Goal: Transaction & Acquisition: Purchase product/service

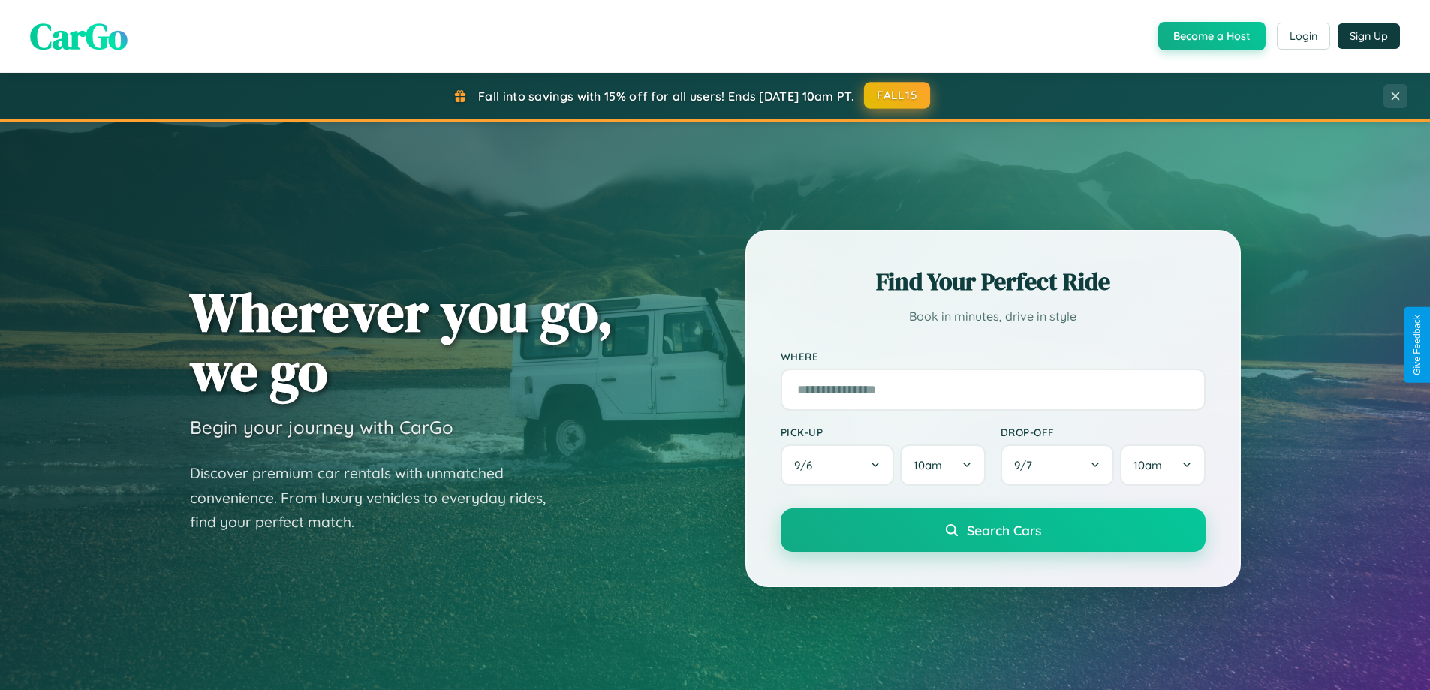
click at [898, 95] on button "FALL15" at bounding box center [897, 95] width 66 height 27
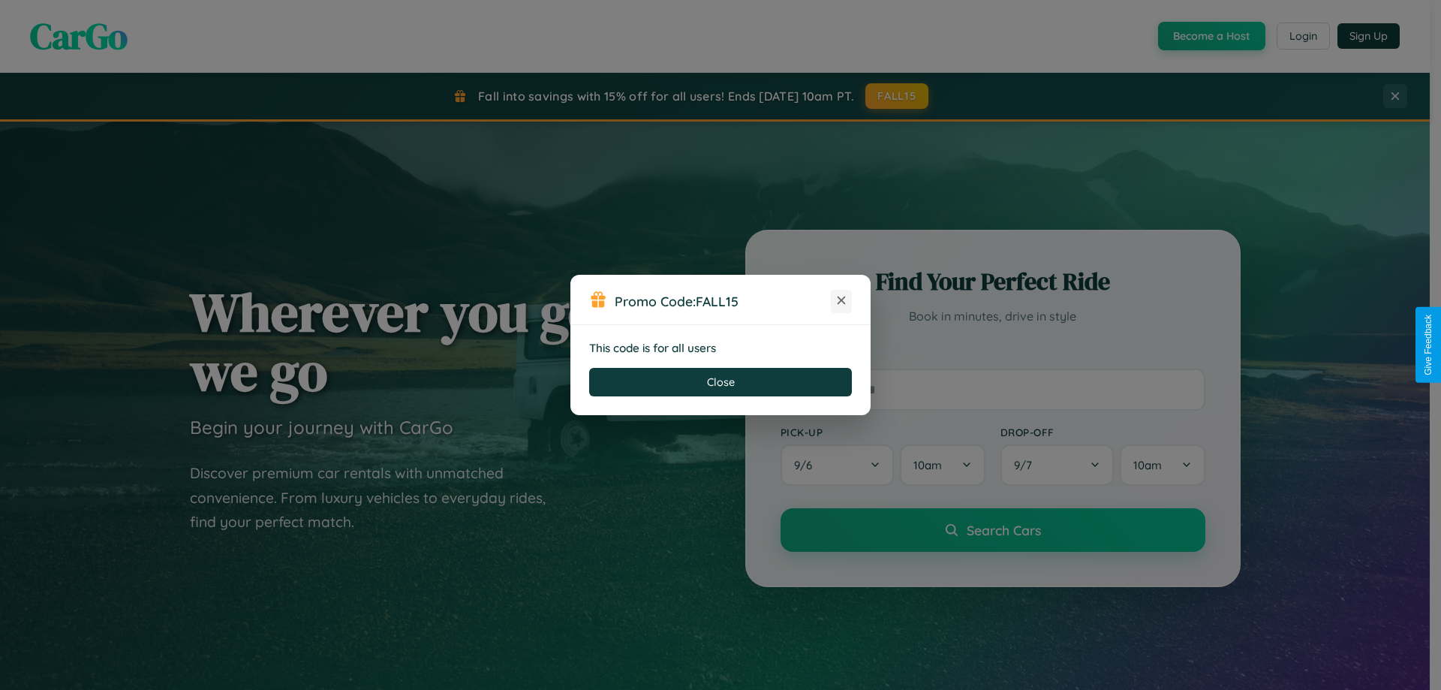
click at [841, 301] on icon at bounding box center [841, 300] width 15 height 15
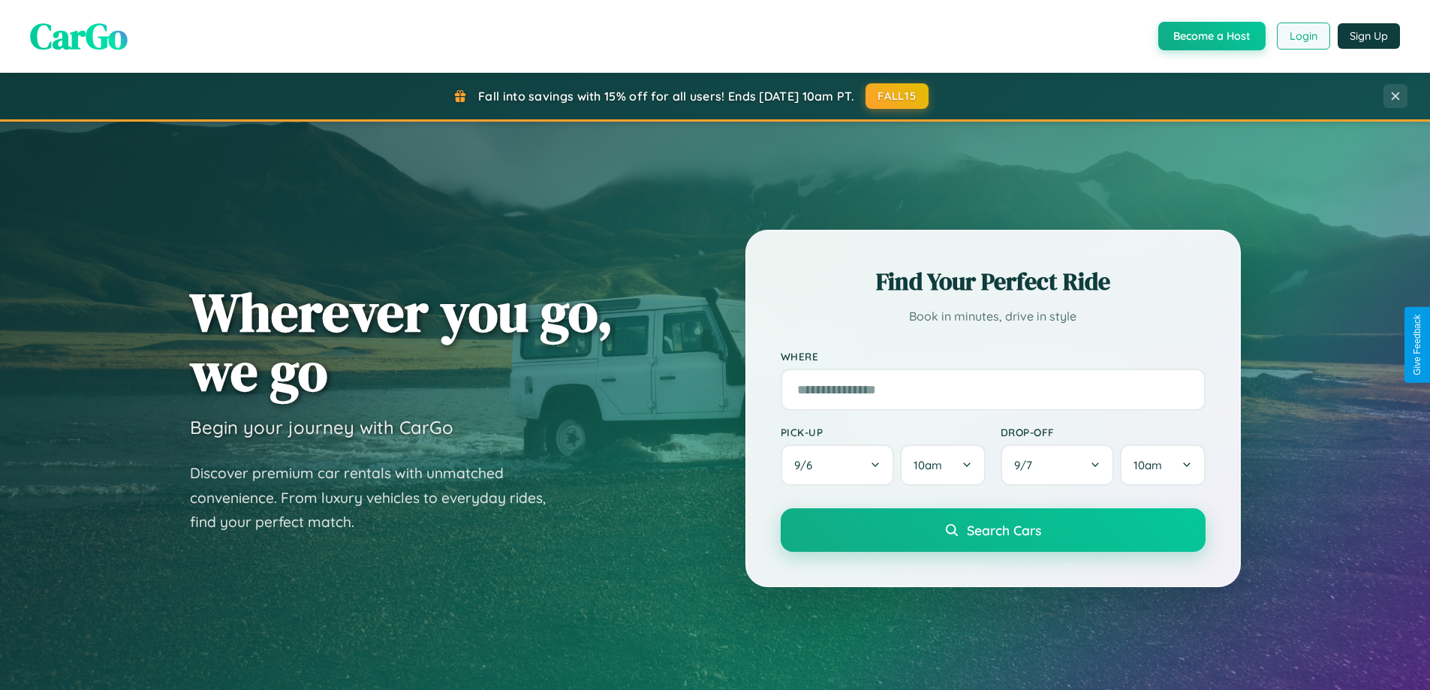
click at [1302, 36] on button "Login" at bounding box center [1303, 36] width 53 height 27
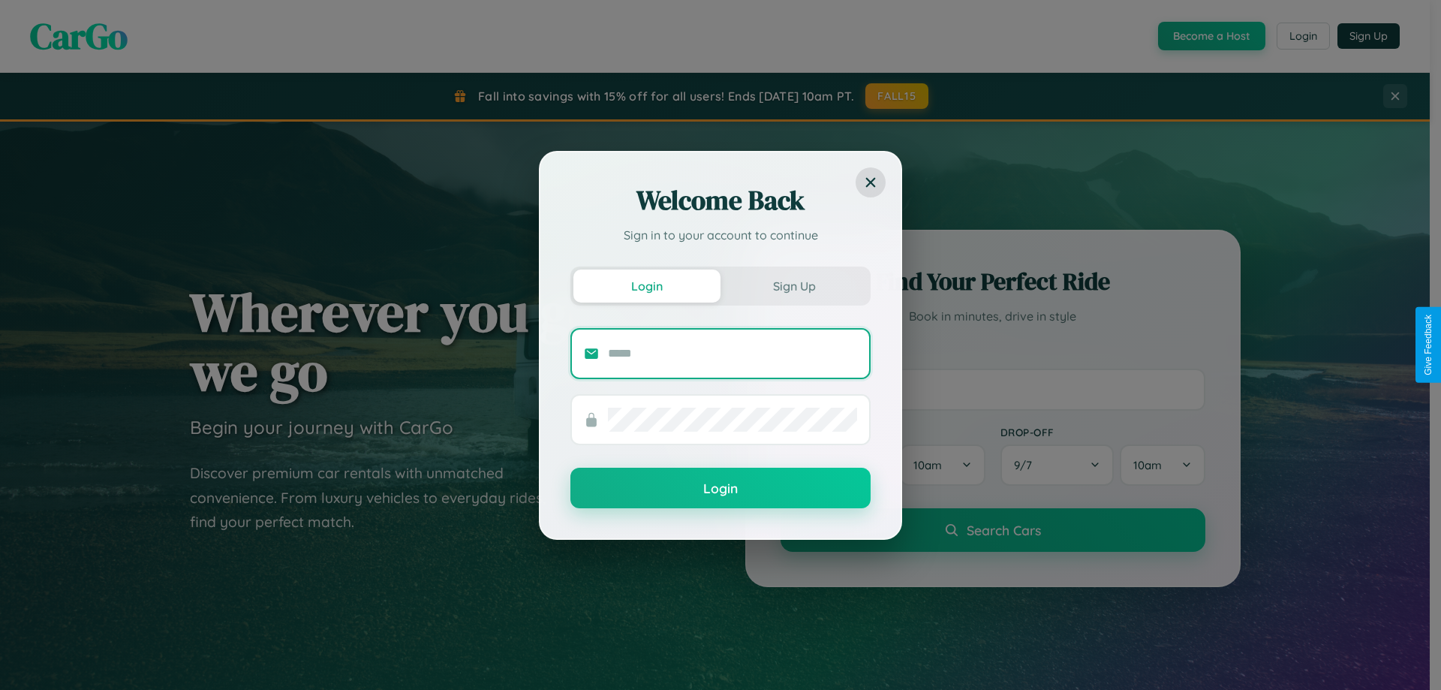
click at [732, 353] on input "text" at bounding box center [732, 353] width 249 height 24
type input "**********"
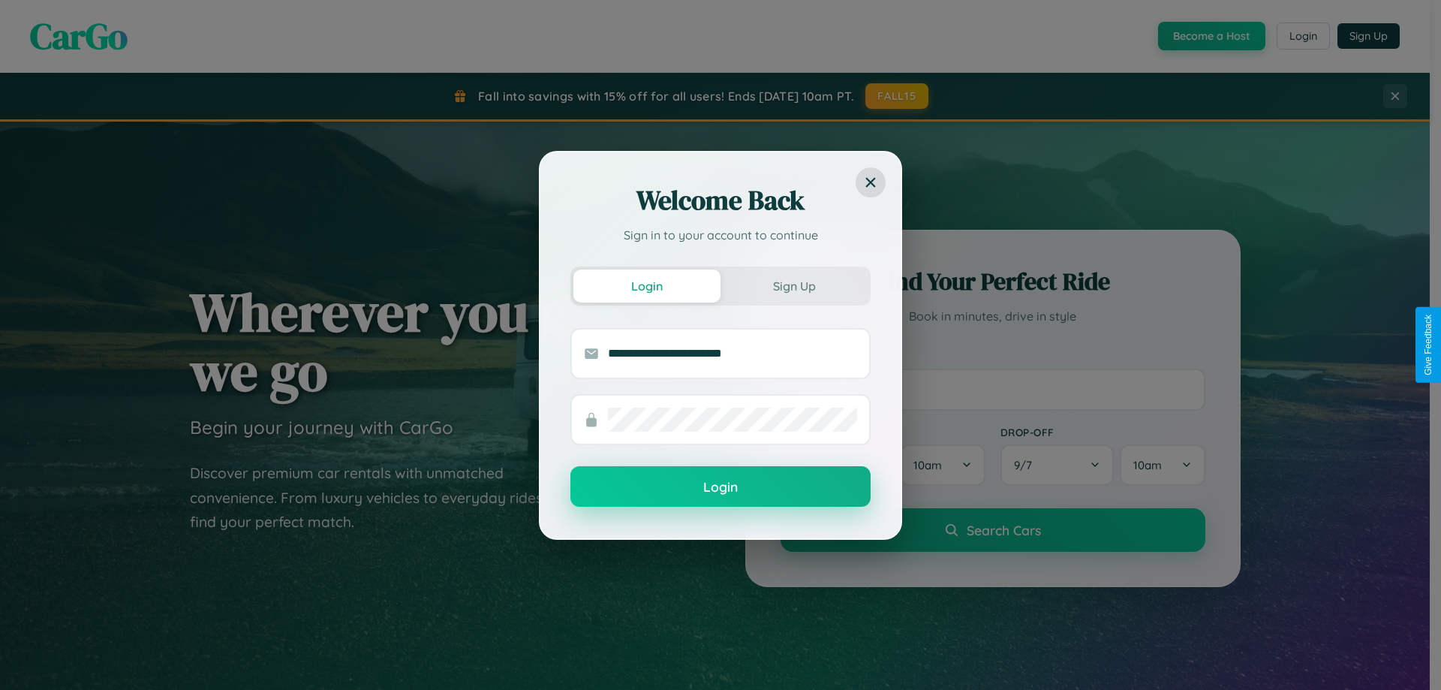
click at [720, 487] on button "Login" at bounding box center [720, 486] width 300 height 41
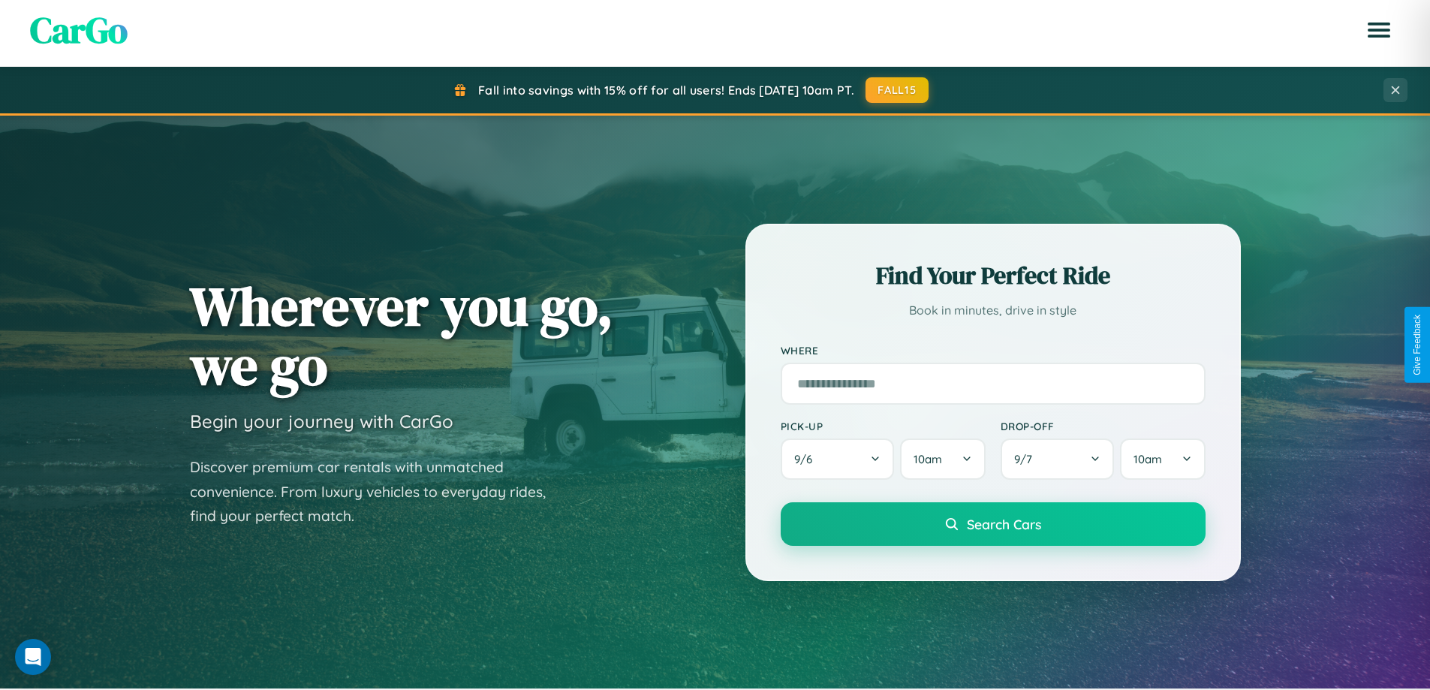
scroll to position [647, 0]
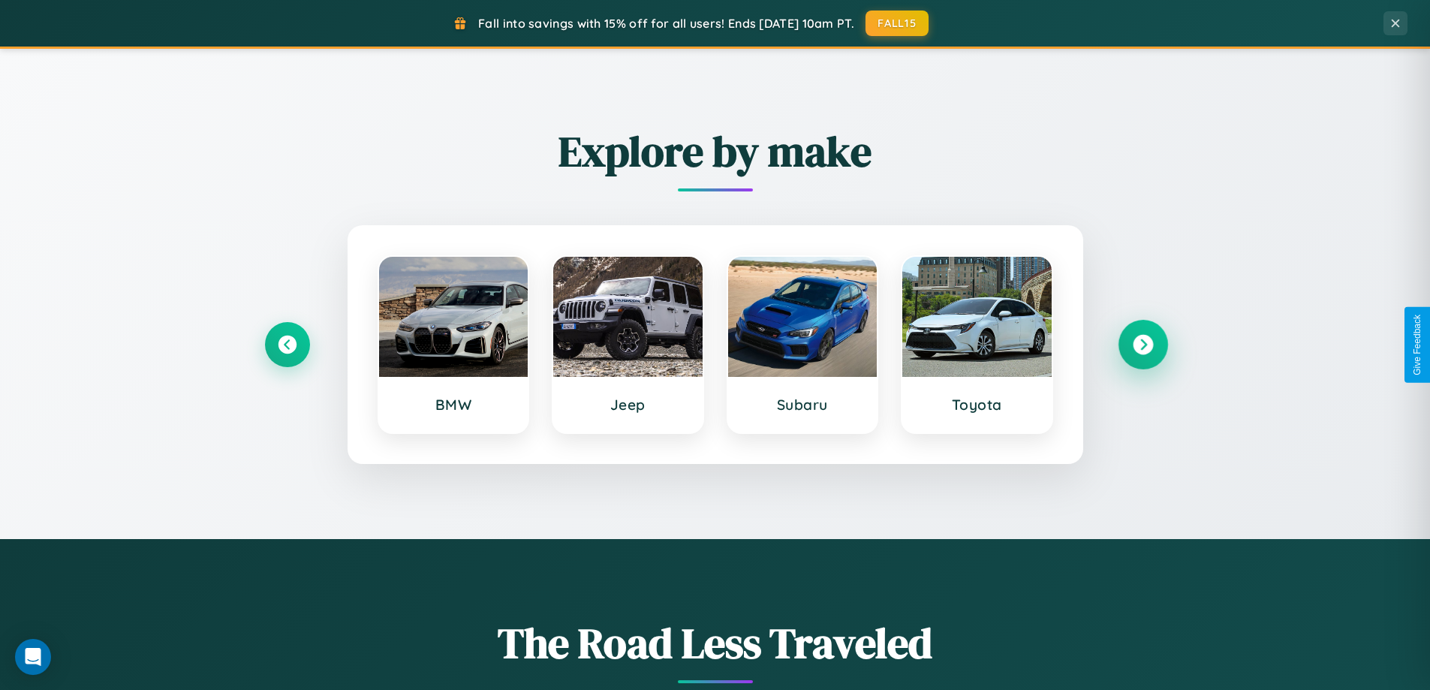
click at [1142, 344] on icon at bounding box center [1142, 345] width 20 height 20
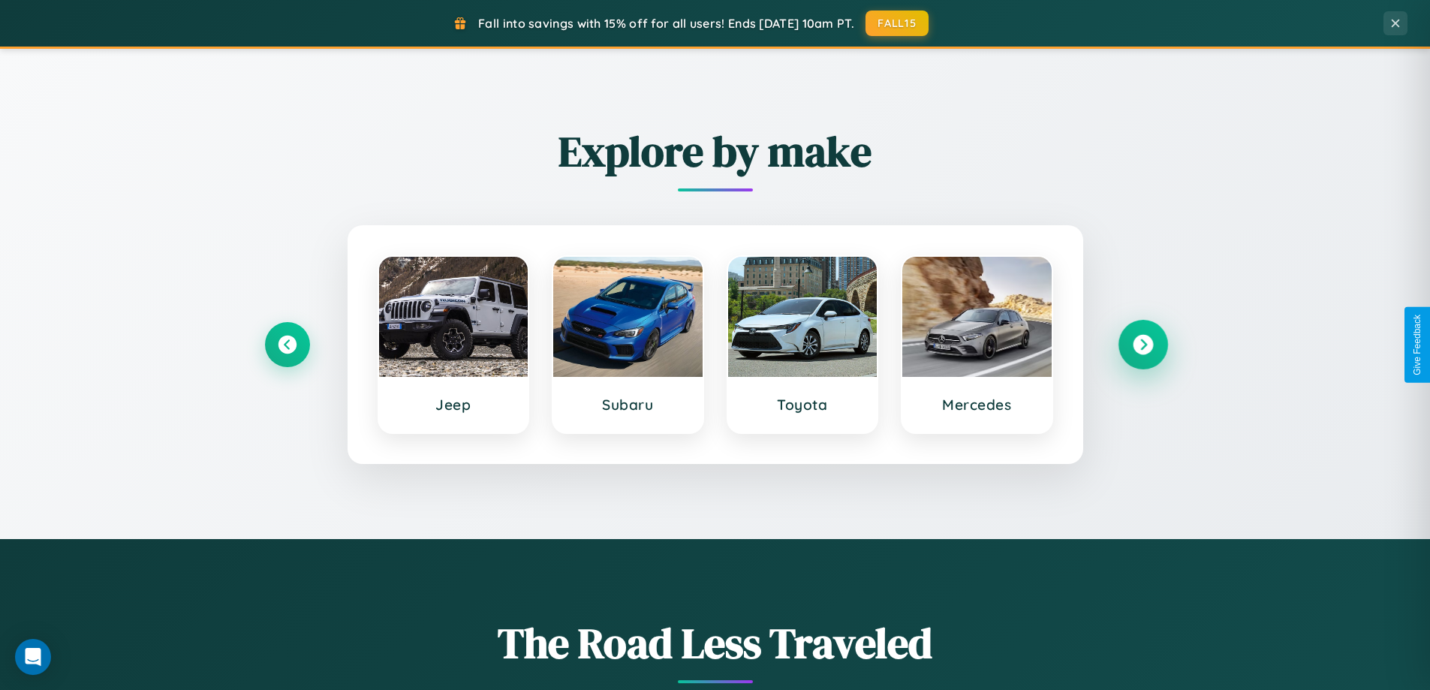
click at [1142, 344] on icon at bounding box center [1142, 345] width 20 height 20
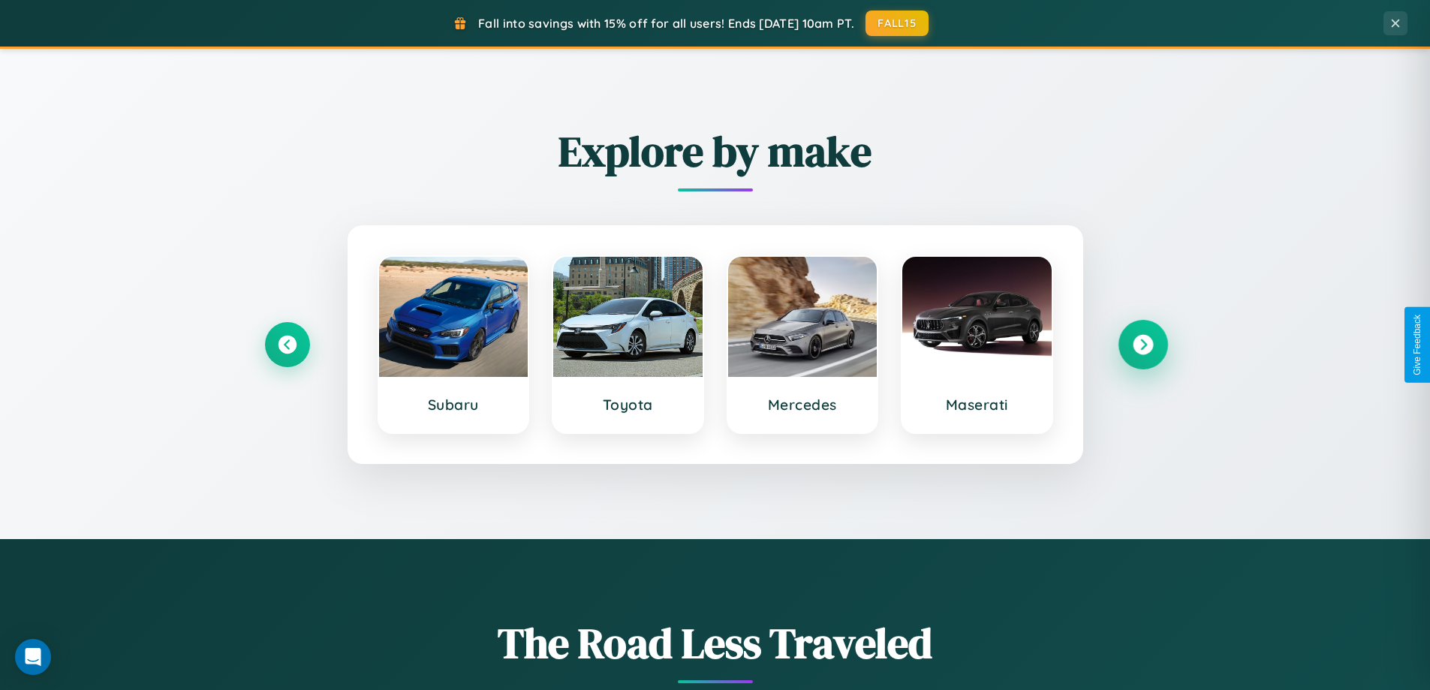
click at [1142, 344] on icon at bounding box center [1142, 345] width 20 height 20
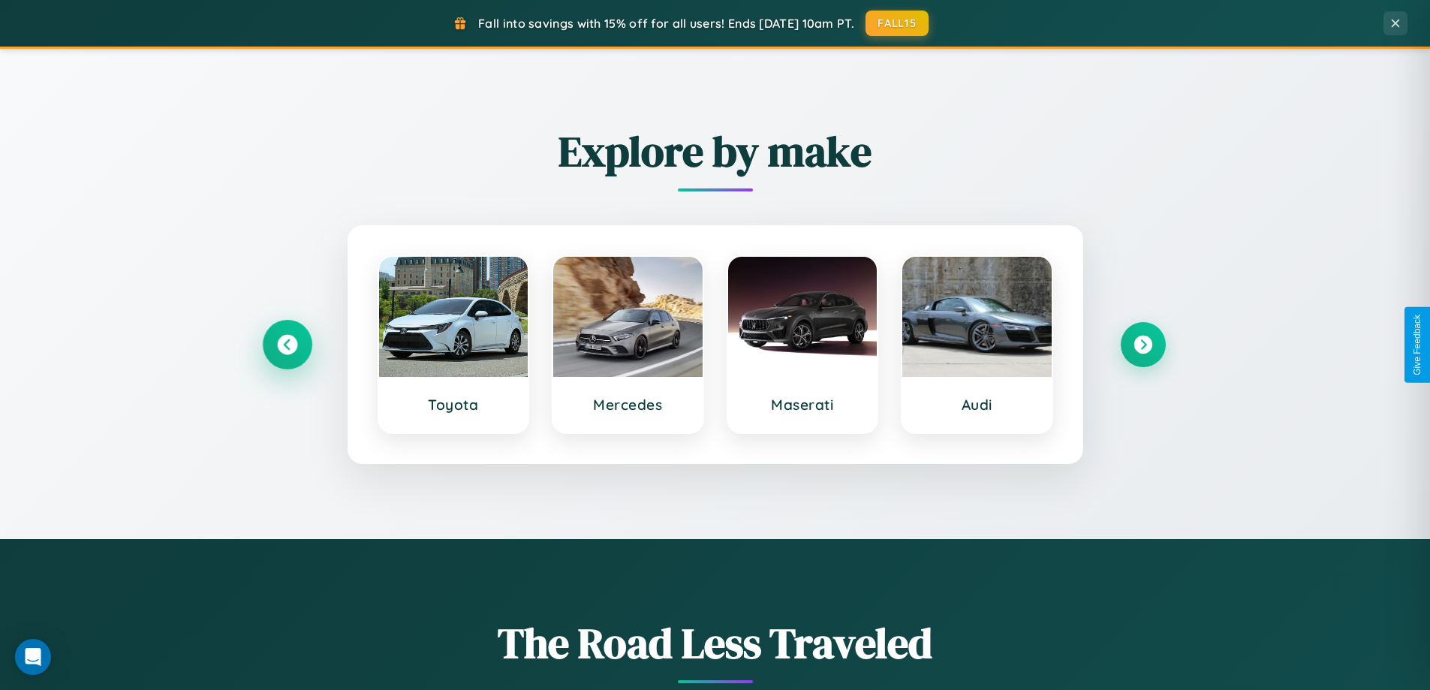
click at [287, 344] on icon at bounding box center [287, 345] width 20 height 20
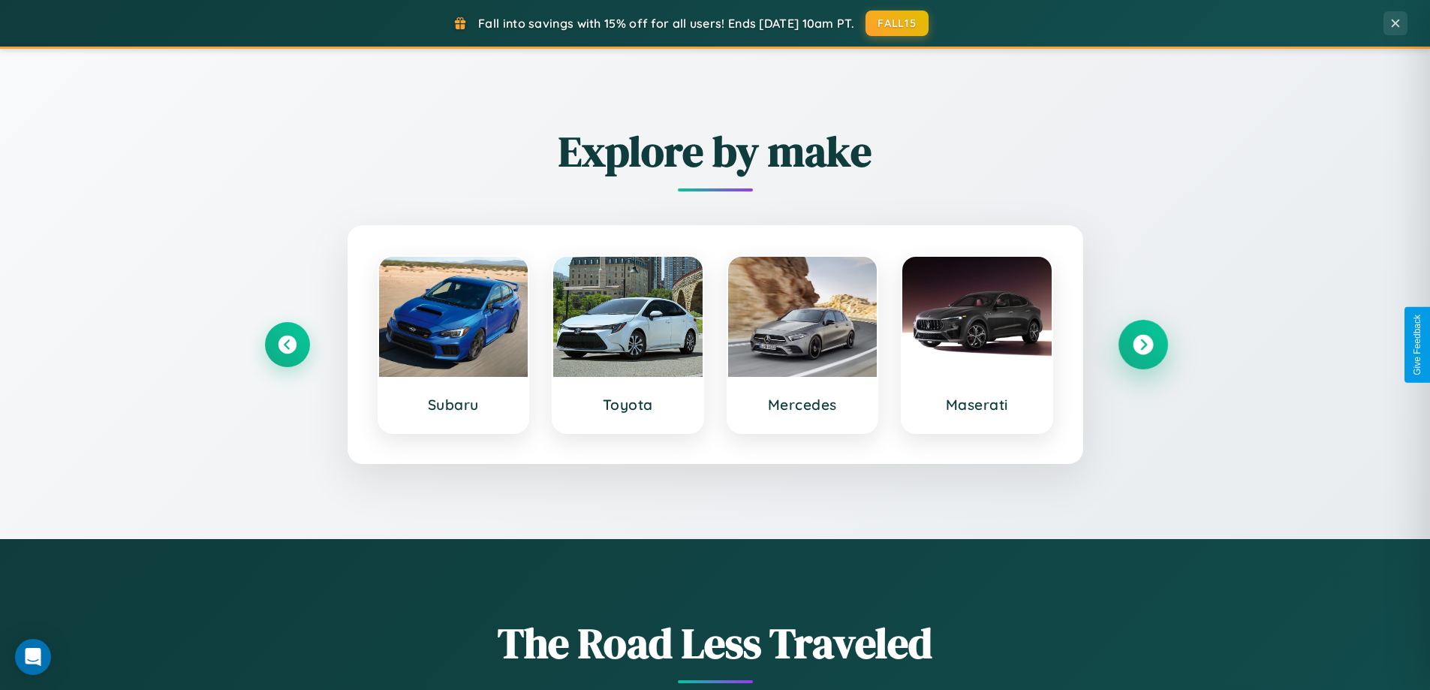
click at [1142, 344] on icon at bounding box center [1142, 345] width 20 height 20
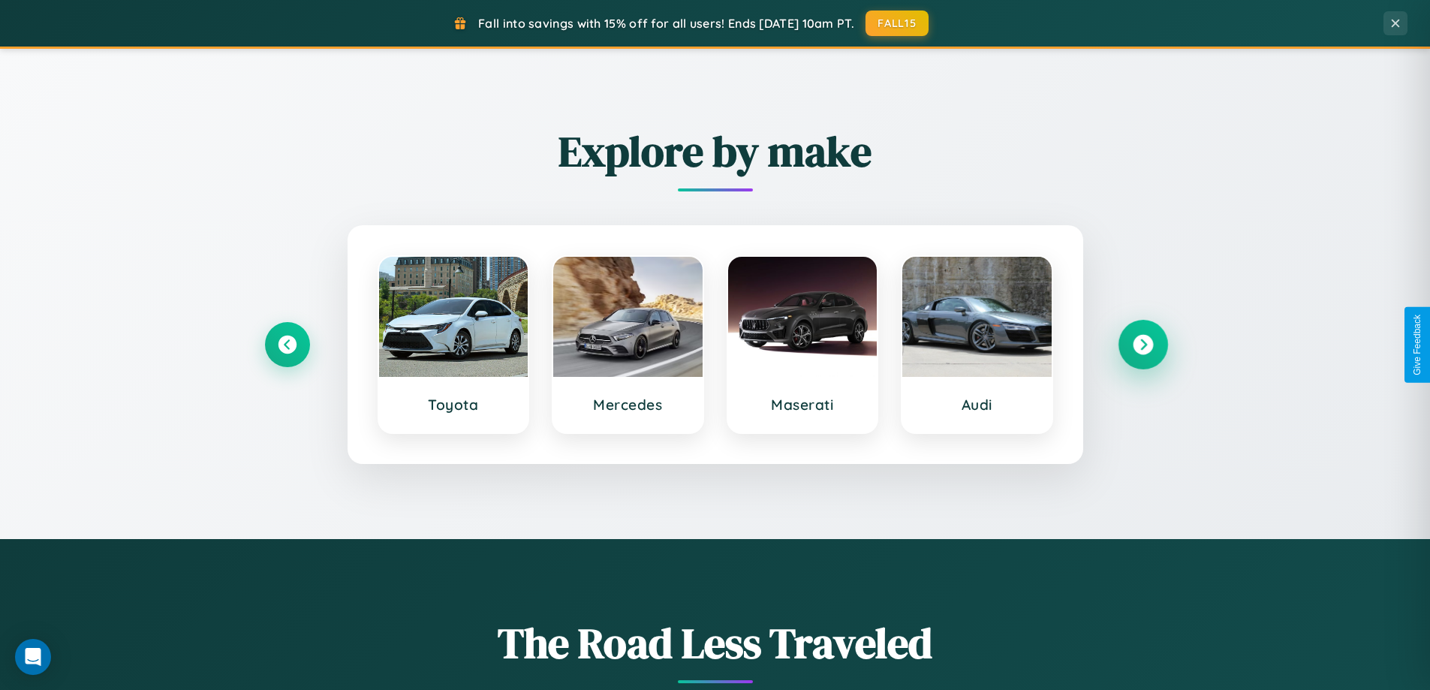
scroll to position [1033, 0]
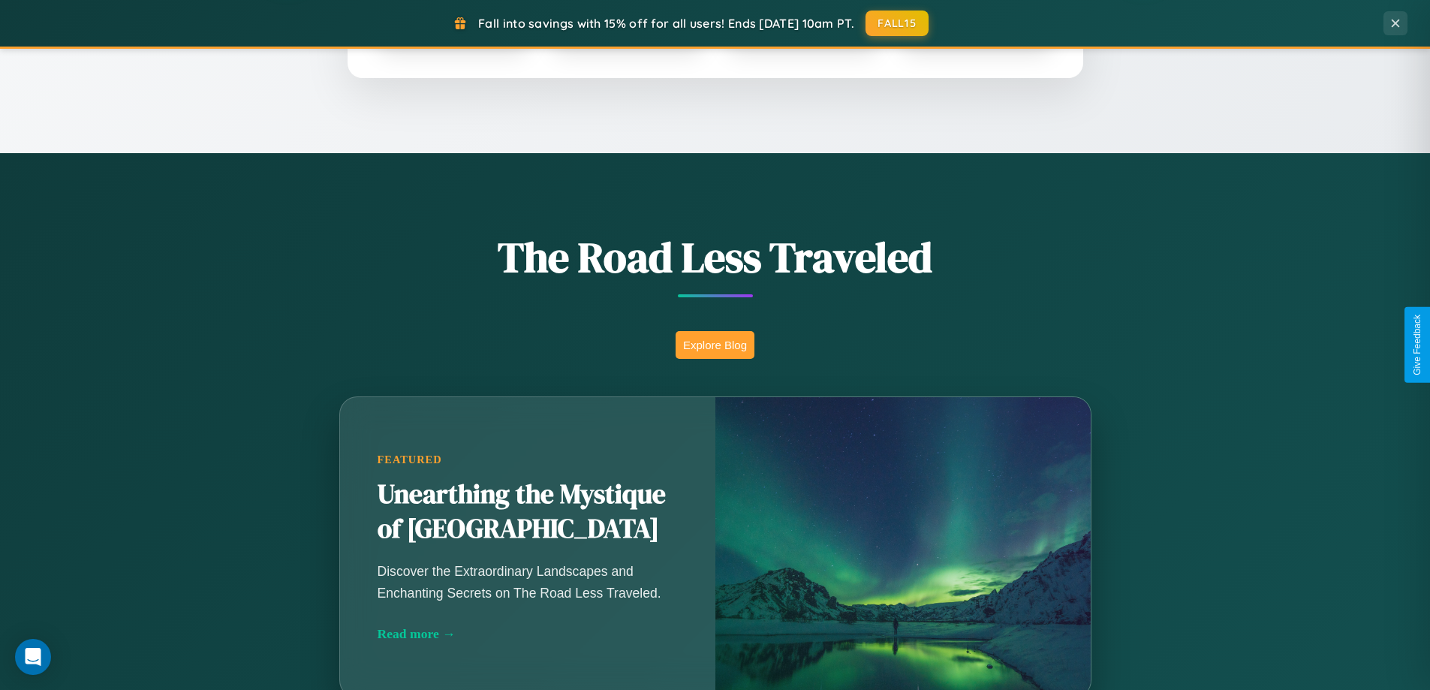
click at [714, 344] on button "Explore Blog" at bounding box center [714, 345] width 79 height 28
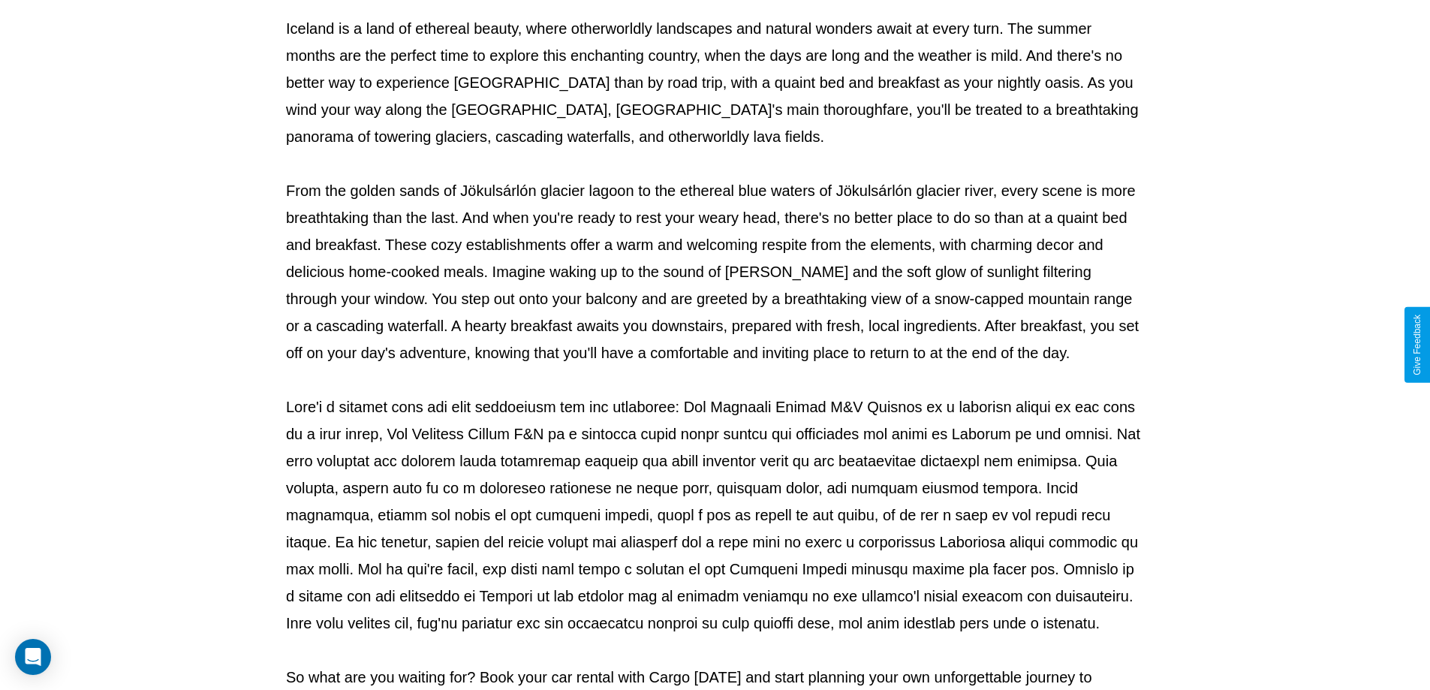
scroll to position [486, 0]
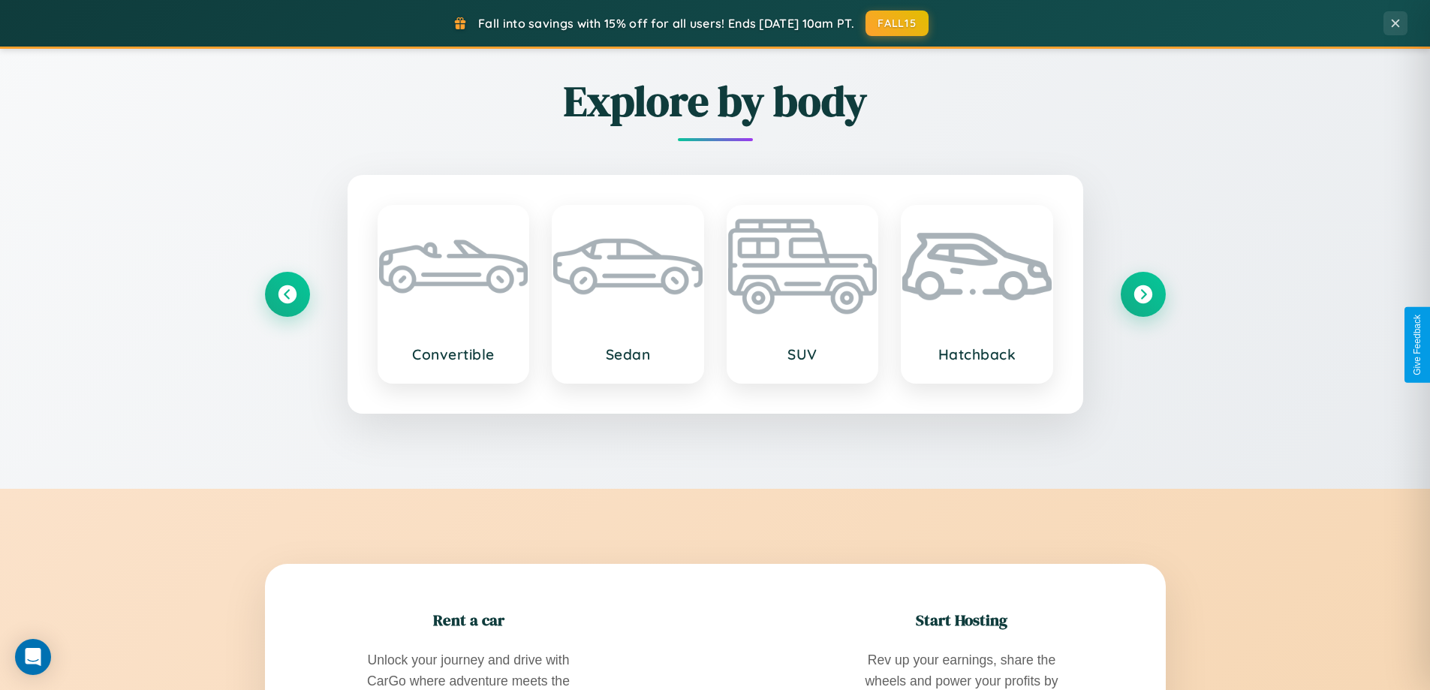
scroll to position [2888, 0]
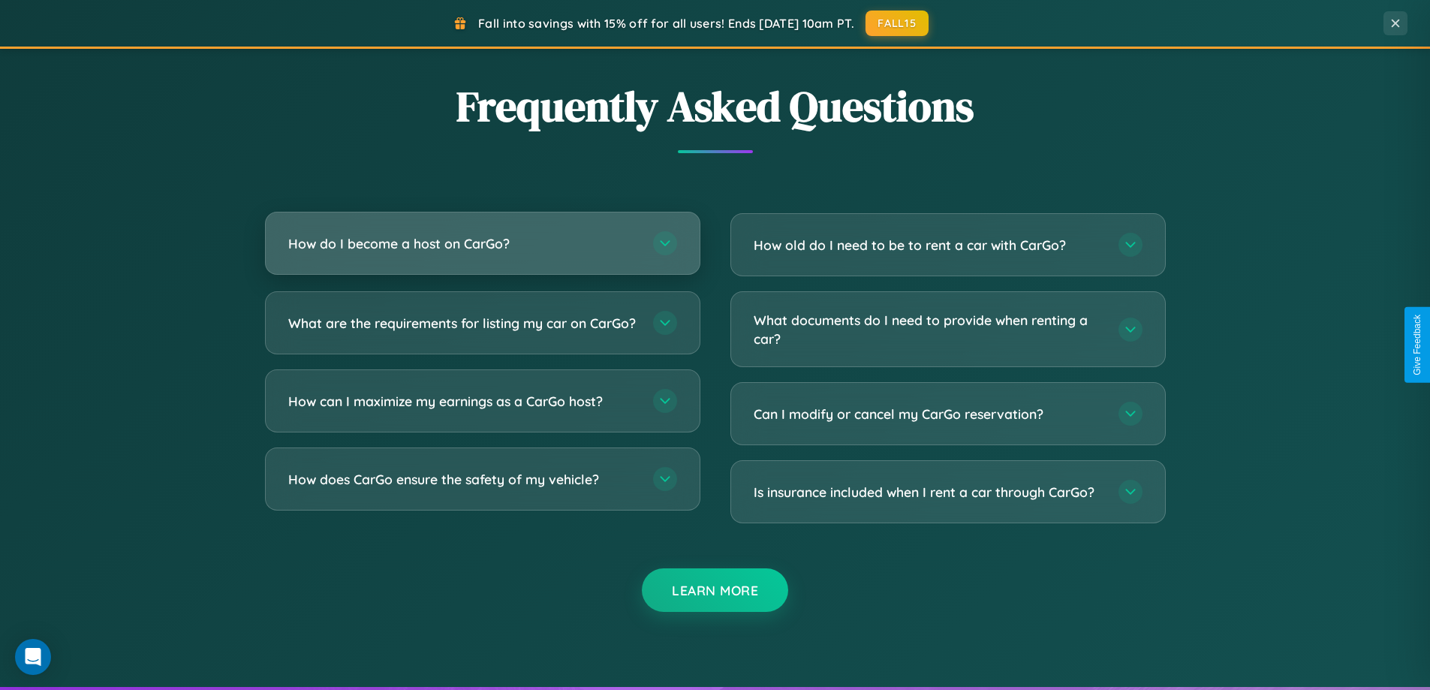
click at [482, 245] on h3 "How do I become a host on CarGo?" at bounding box center [463, 243] width 350 height 19
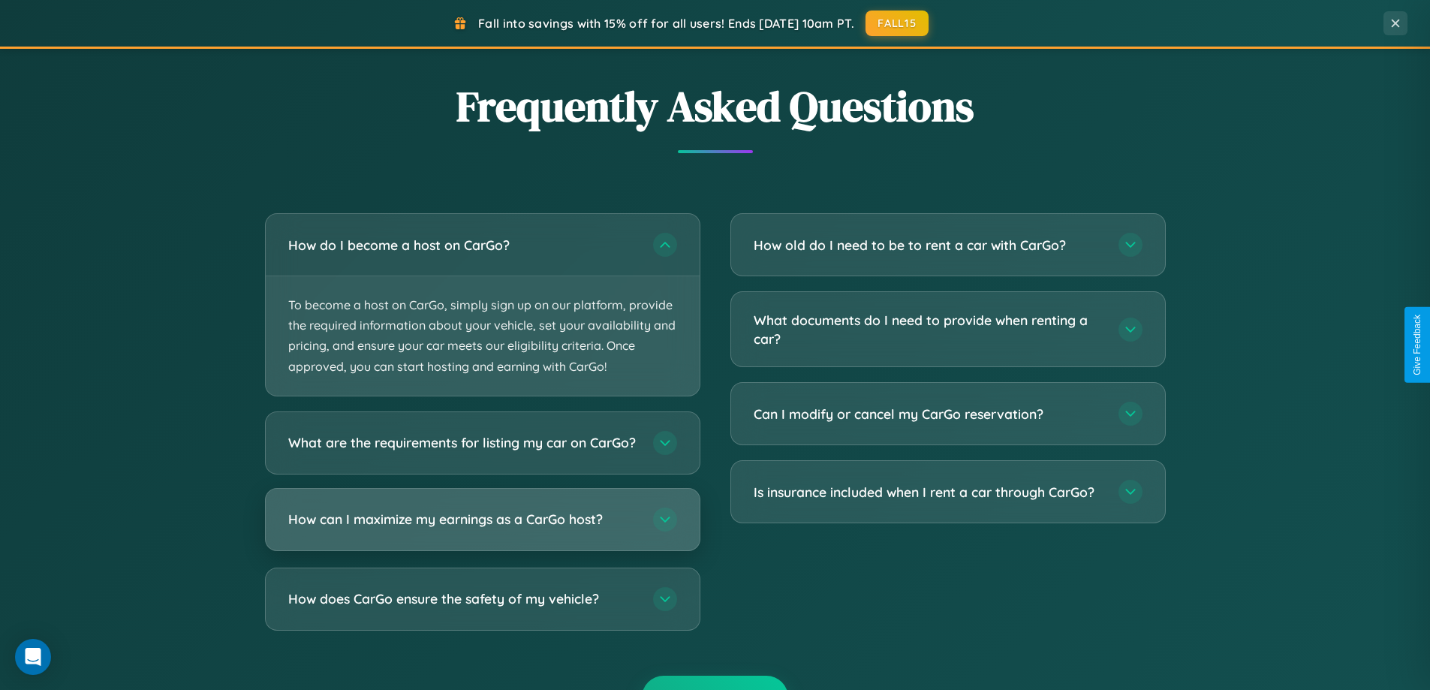
click at [482, 528] on h3 "How can I maximize my earnings as a CarGo host?" at bounding box center [463, 519] width 350 height 19
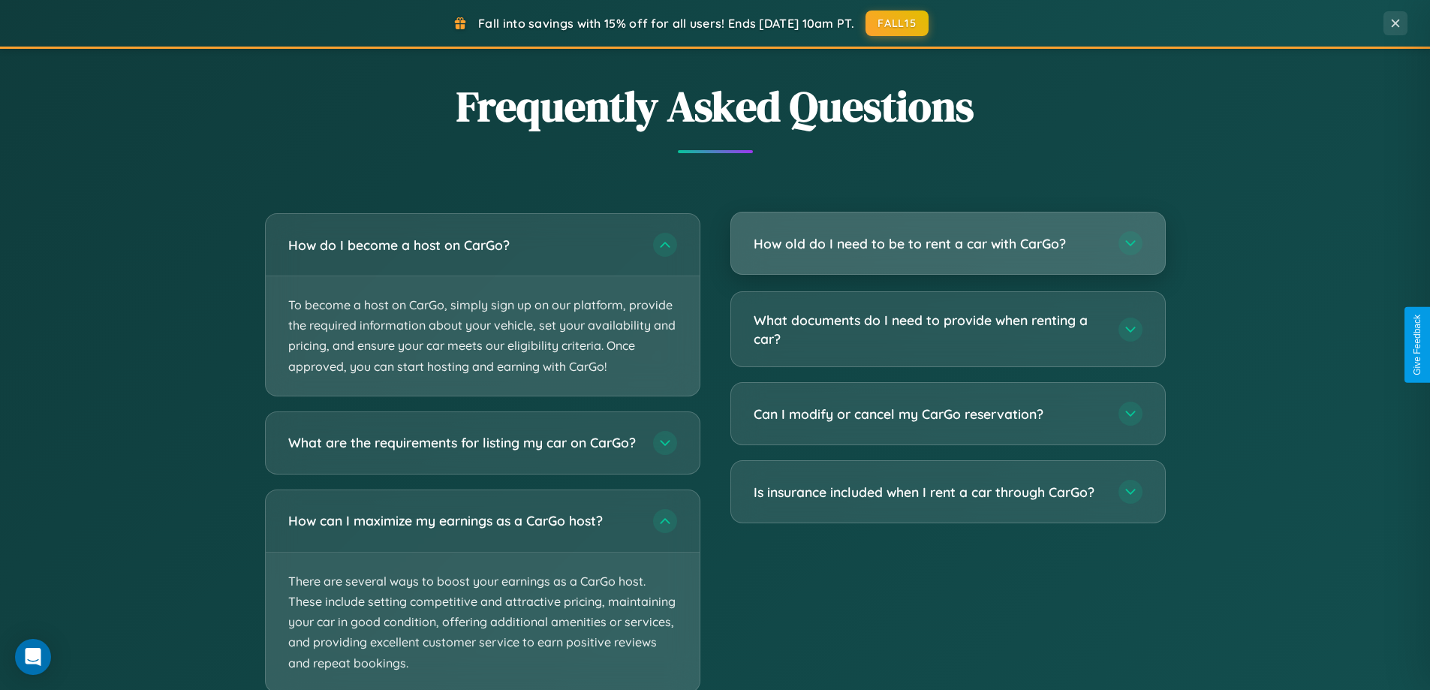
click at [947, 244] on h3 "How old do I need to be to rent a car with CarGo?" at bounding box center [928, 243] width 350 height 19
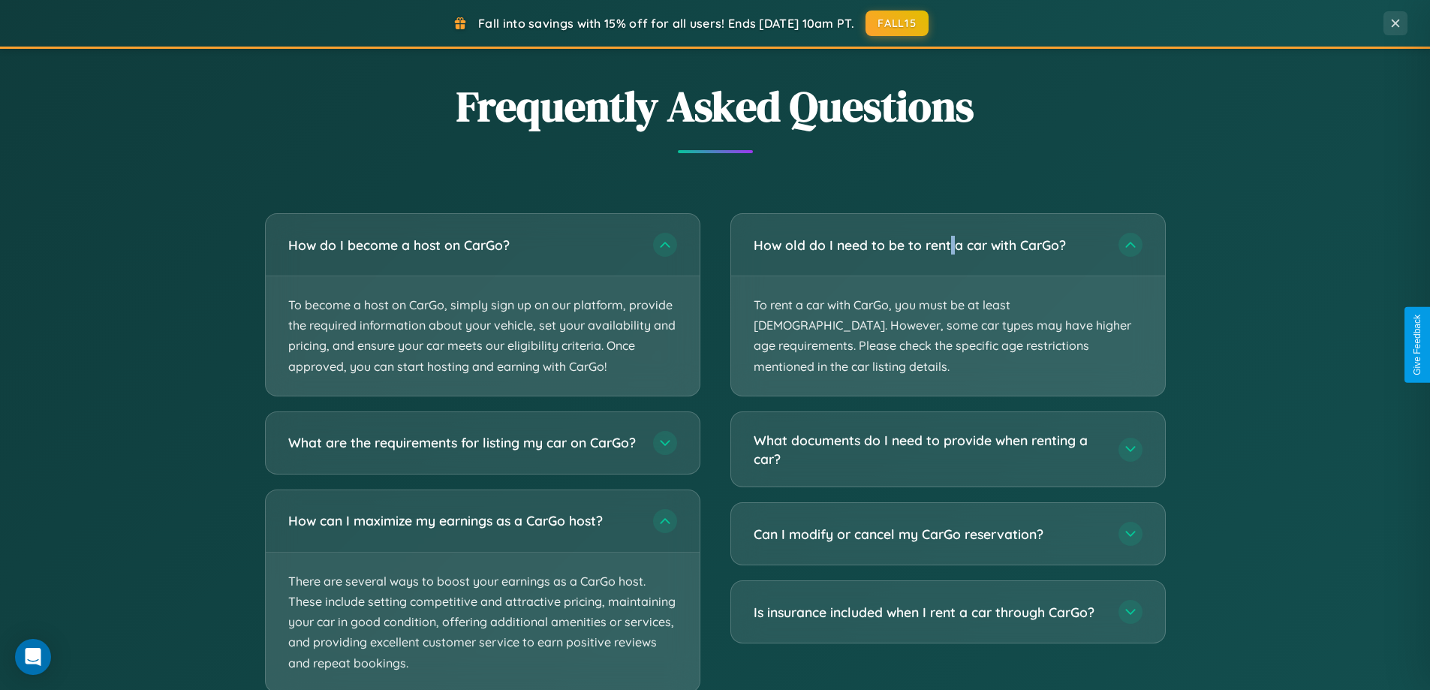
scroll to position [2982, 0]
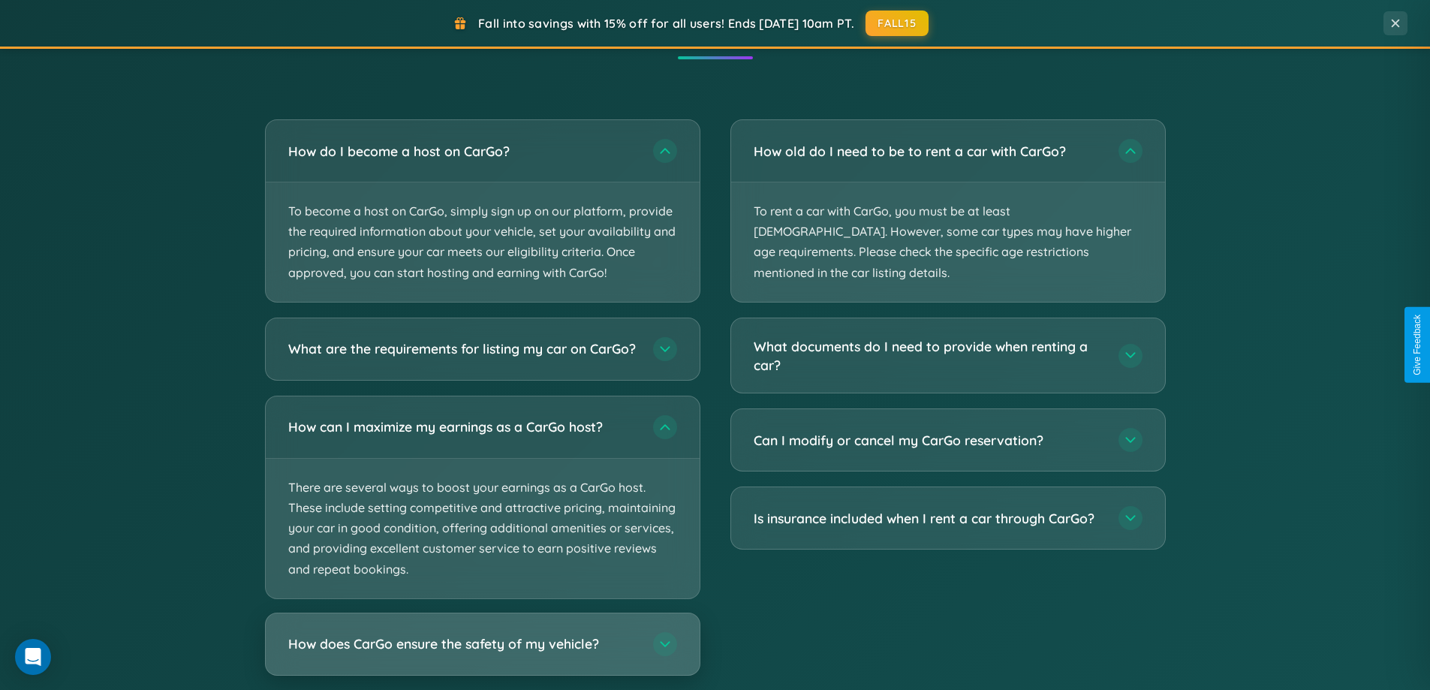
click at [482, 653] on h3 "How does CarGo ensure the safety of my vehicle?" at bounding box center [463, 643] width 350 height 19
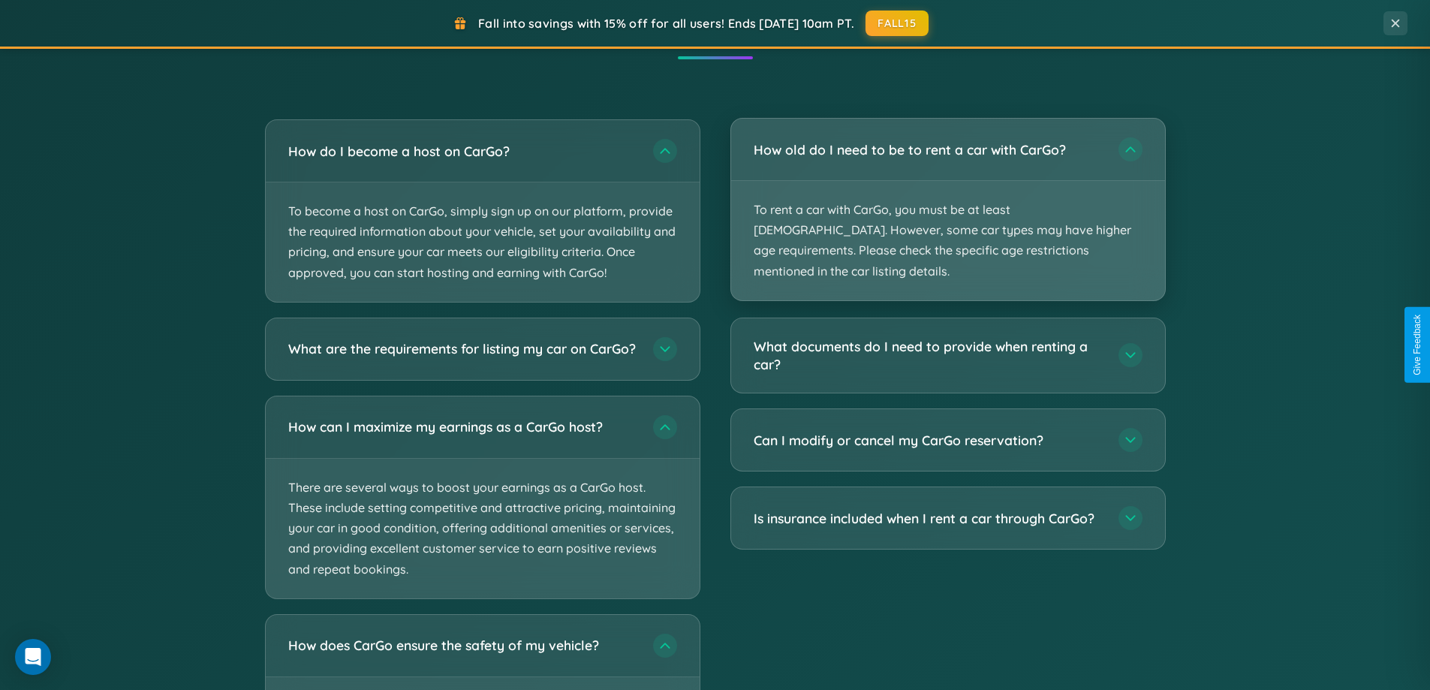
click at [947, 200] on p "To rent a car with CarGo, you must be at least 21 years old. However, some car …" at bounding box center [948, 240] width 434 height 119
click at [947, 199] on p "To rent a car with CarGo, you must be at least 21 years old. However, some car …" at bounding box center [948, 240] width 434 height 119
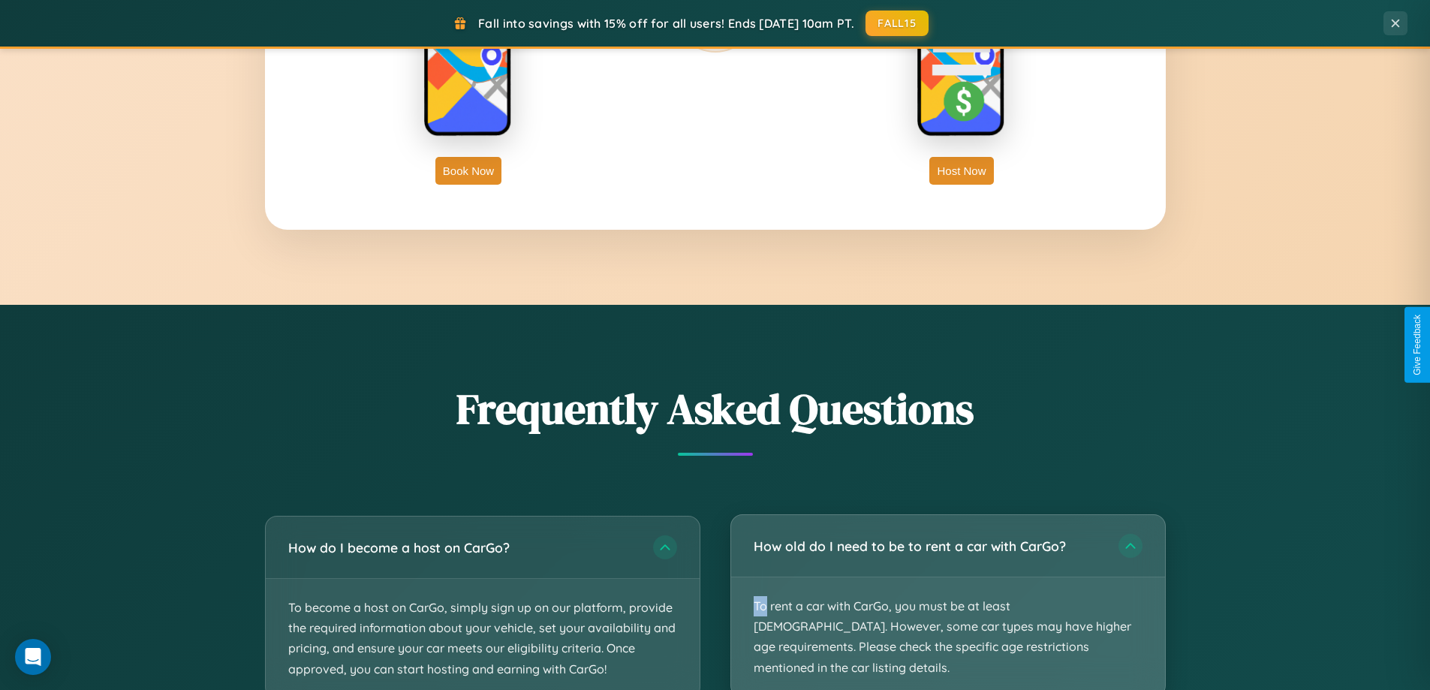
scroll to position [2411, 0]
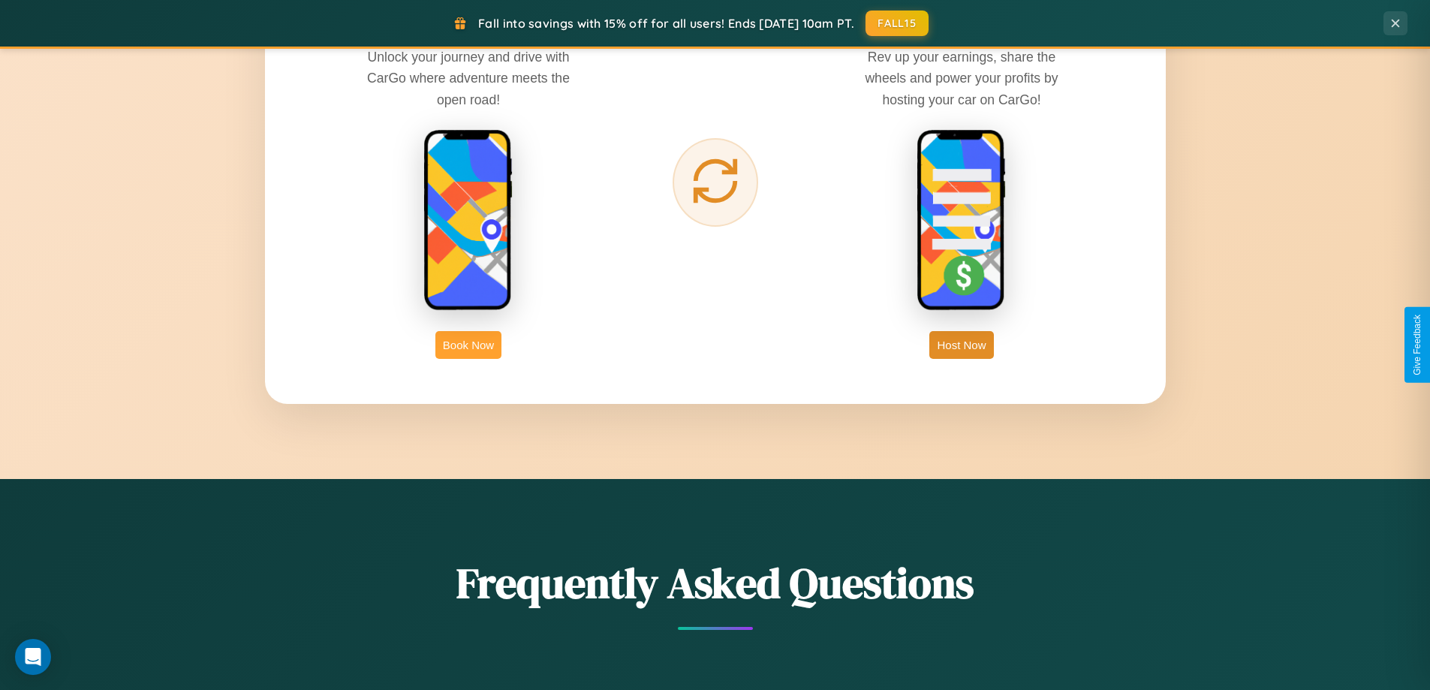
click at [468, 344] on button "Book Now" at bounding box center [468, 345] width 66 height 28
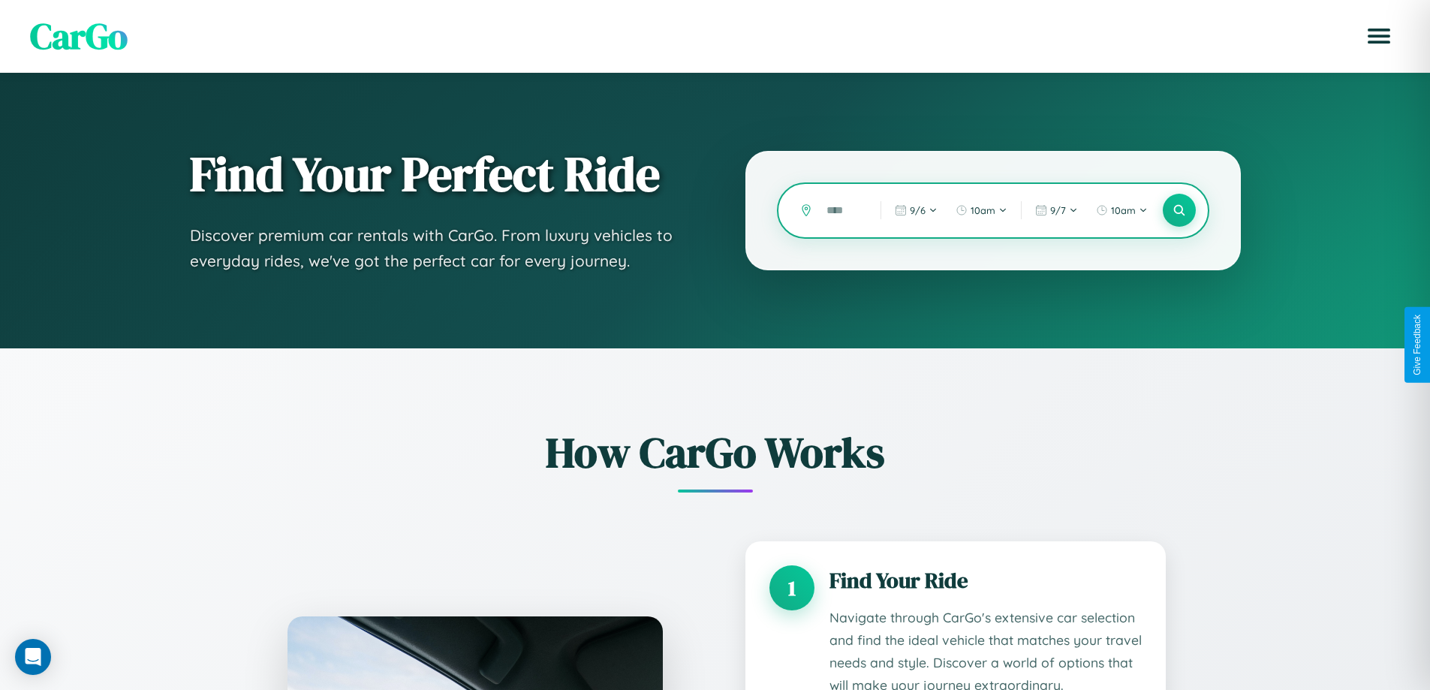
click at [842, 210] on input "text" at bounding box center [842, 210] width 47 height 26
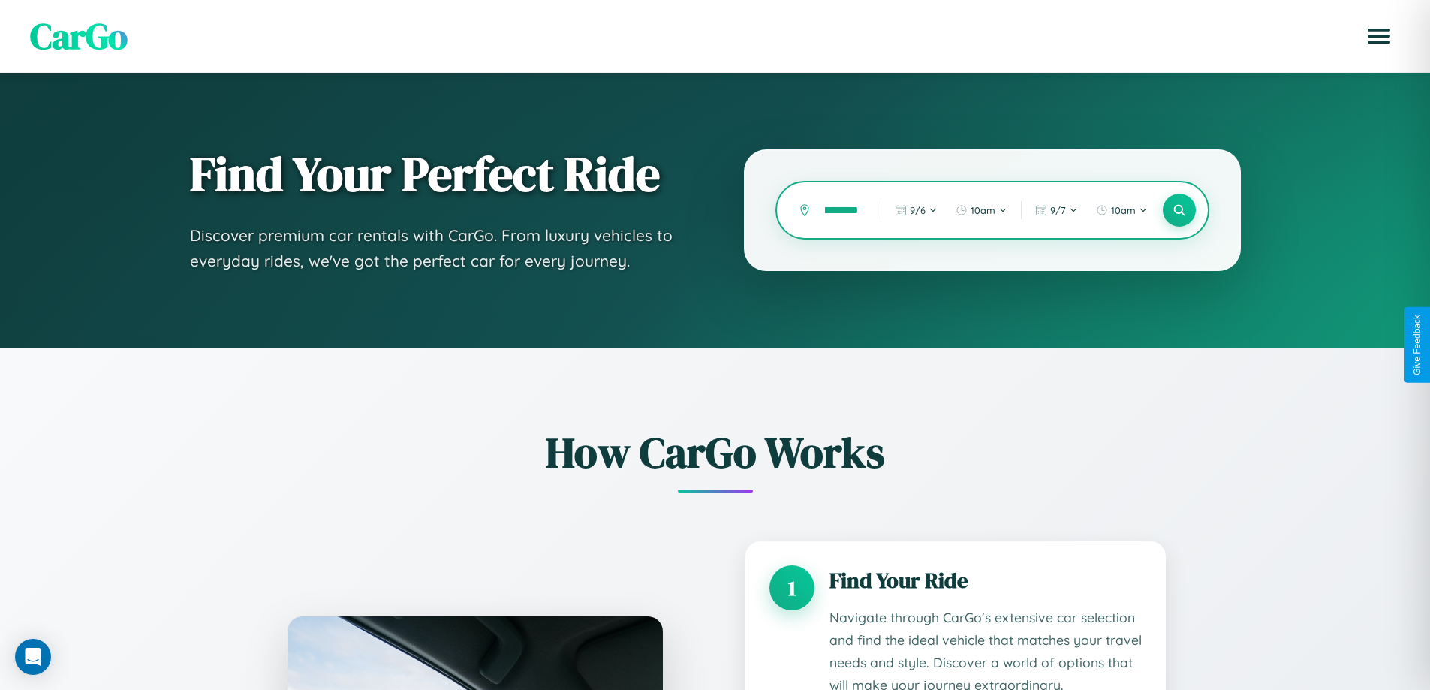
scroll to position [0, 15]
type input "********"
click at [1178, 210] on icon at bounding box center [1178, 210] width 14 height 14
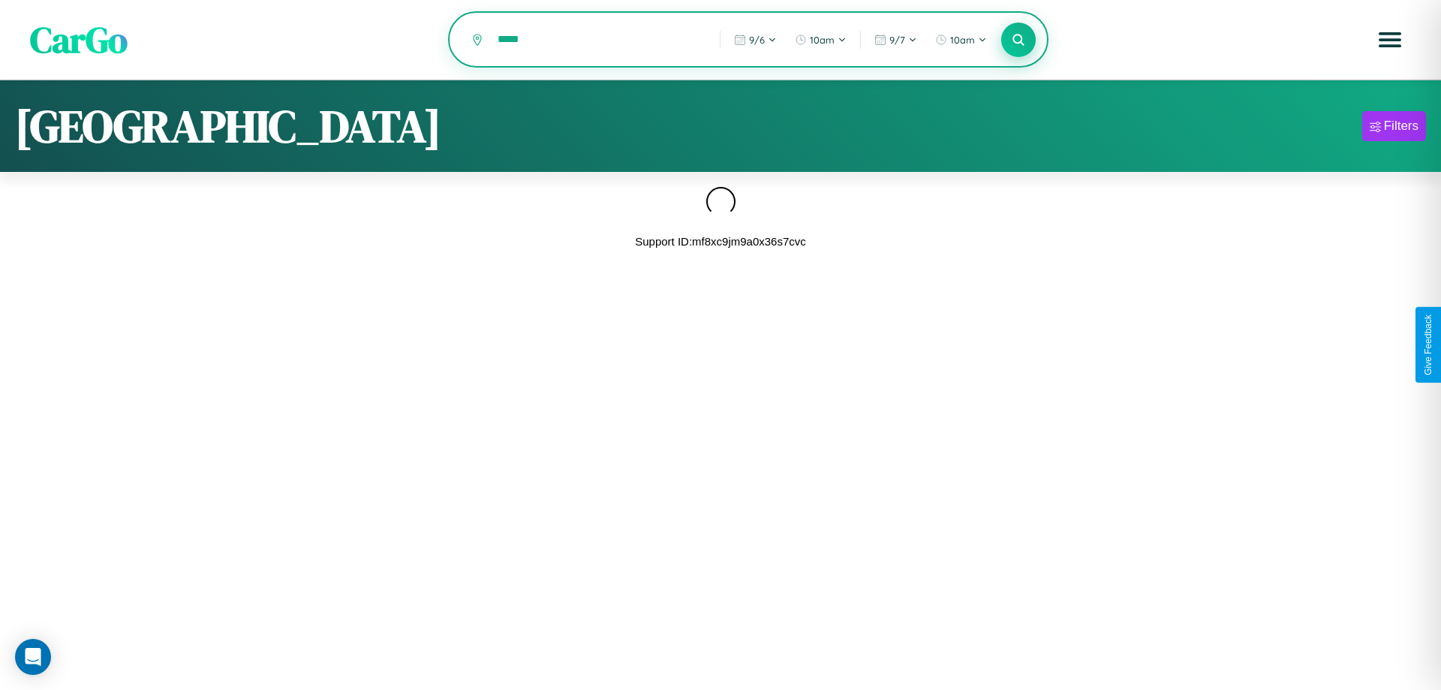
type input "*****"
click at [1018, 40] on icon at bounding box center [1018, 39] width 14 height 14
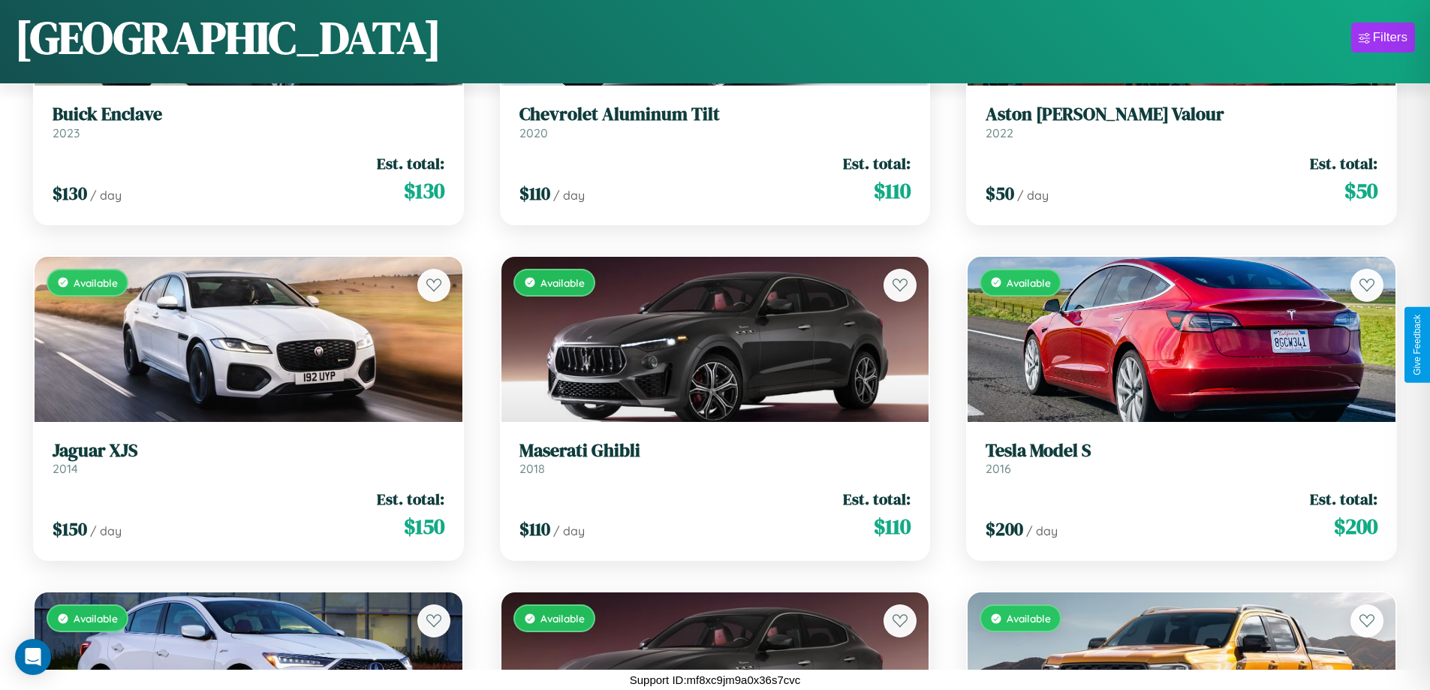
scroll to position [7268, 0]
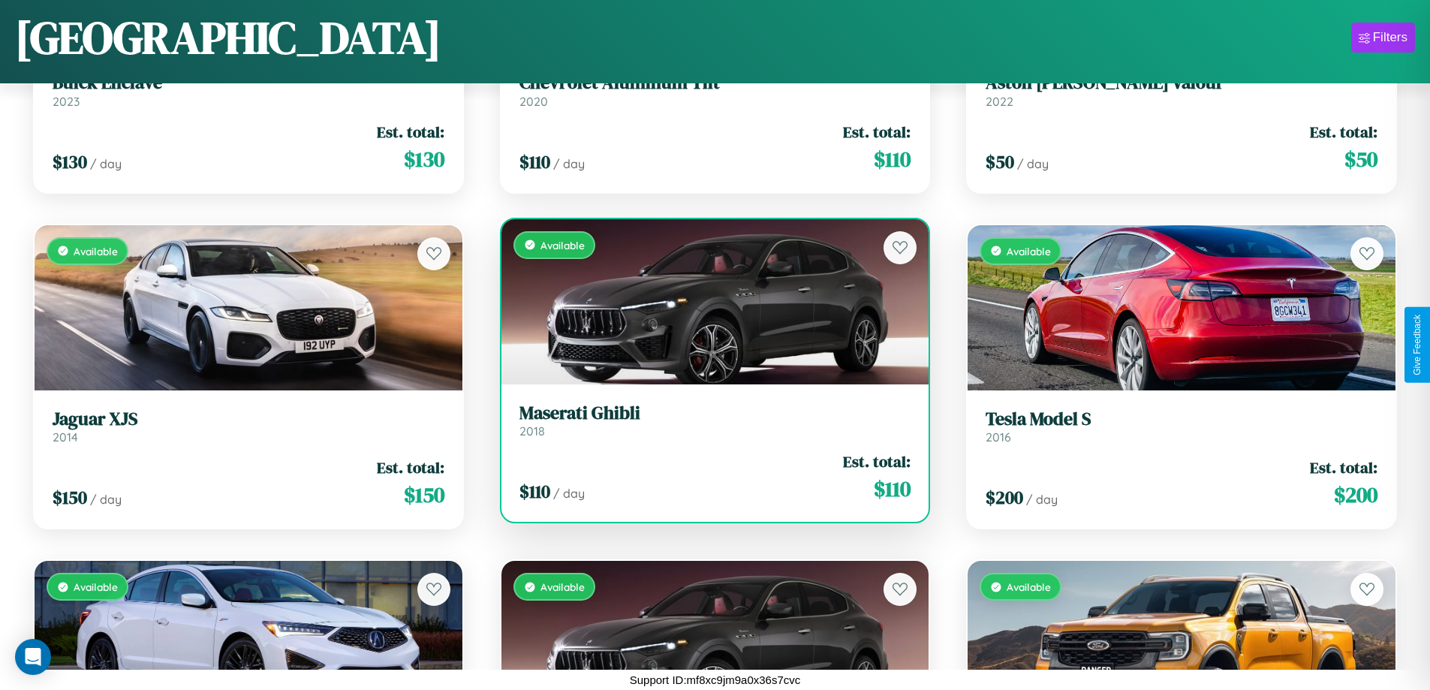
click at [708, 424] on link "Maserati Ghibli 2018" at bounding box center [715, 420] width 392 height 37
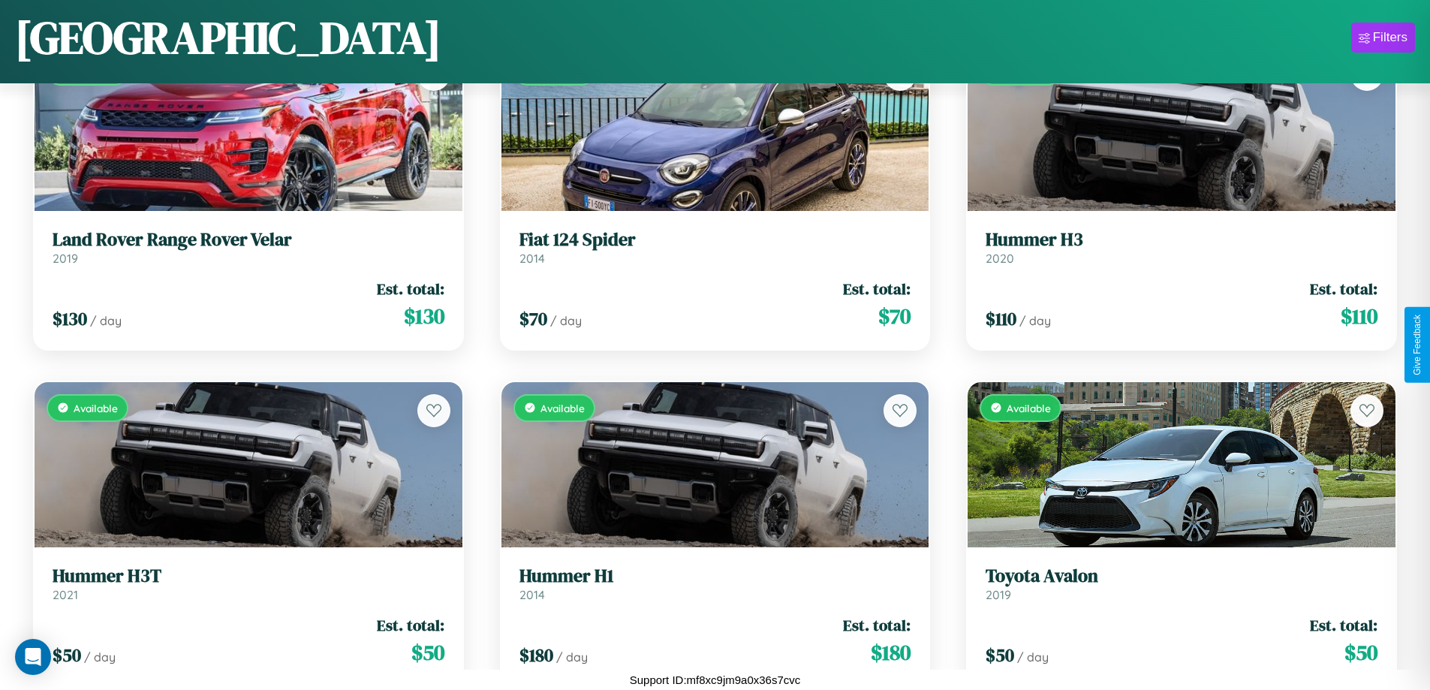
scroll to position [2900, 0]
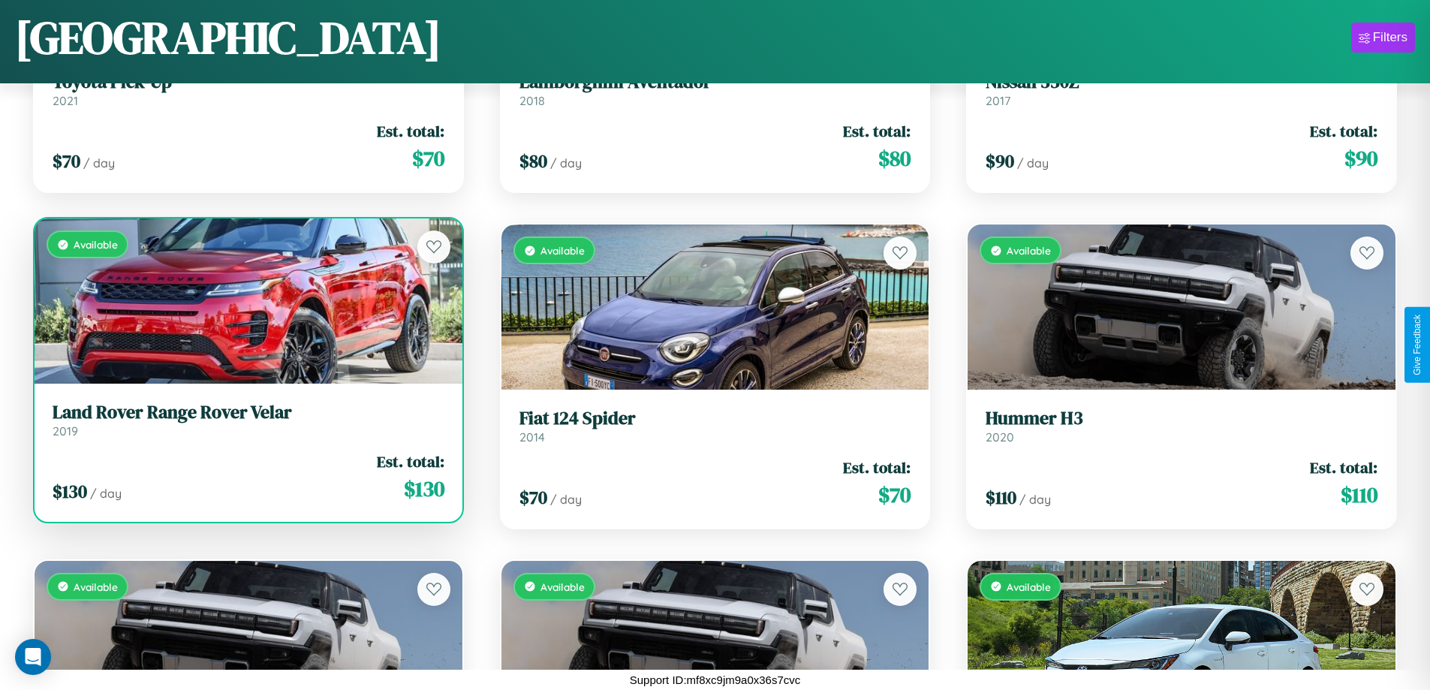
click at [246, 426] on link "Land Rover Range Rover Velar 2019" at bounding box center [249, 419] width 392 height 37
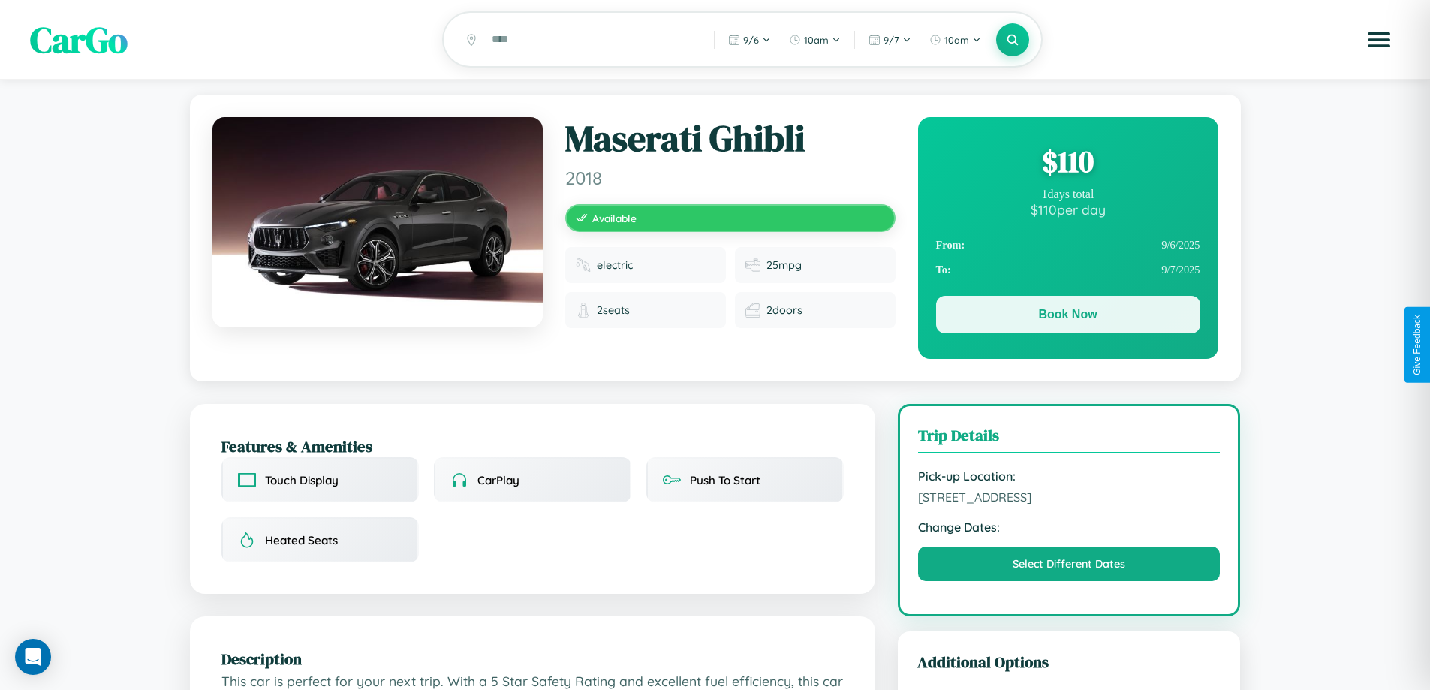
click at [1067, 317] on button "Book Now" at bounding box center [1068, 315] width 264 height 38
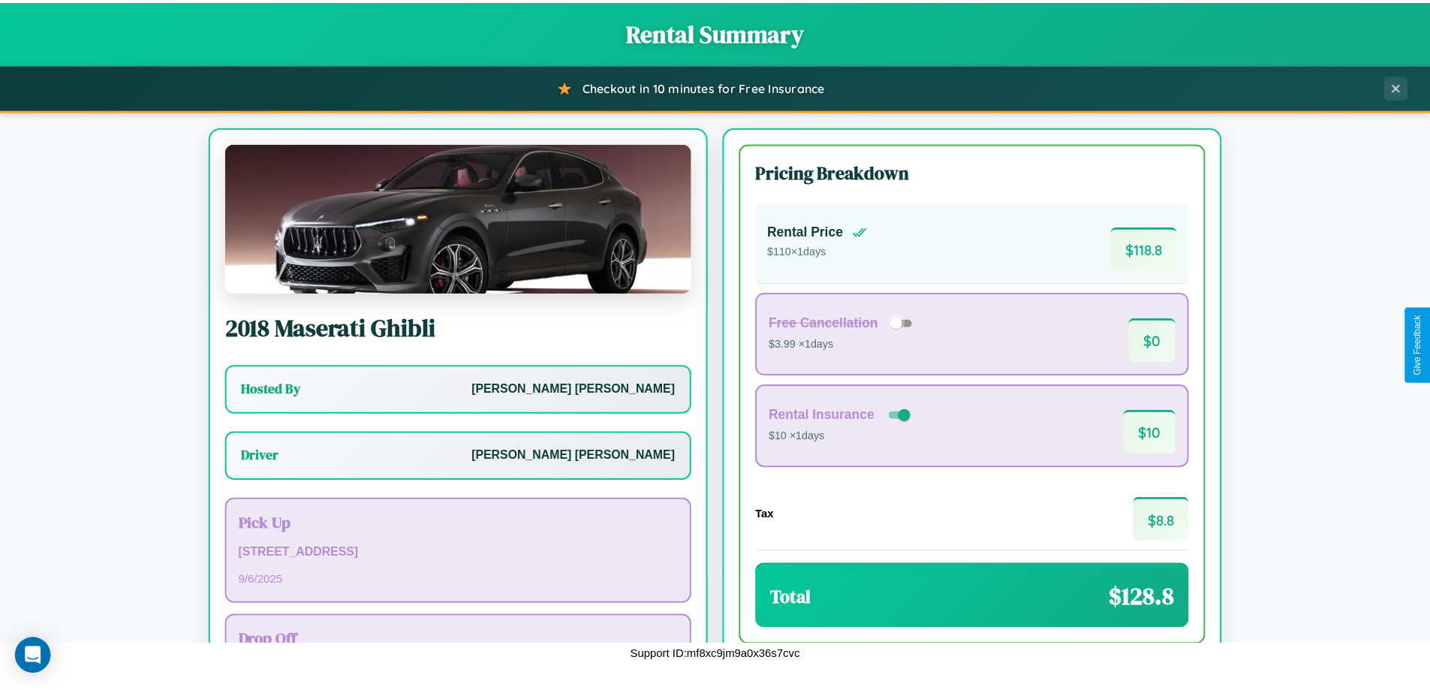
scroll to position [108, 0]
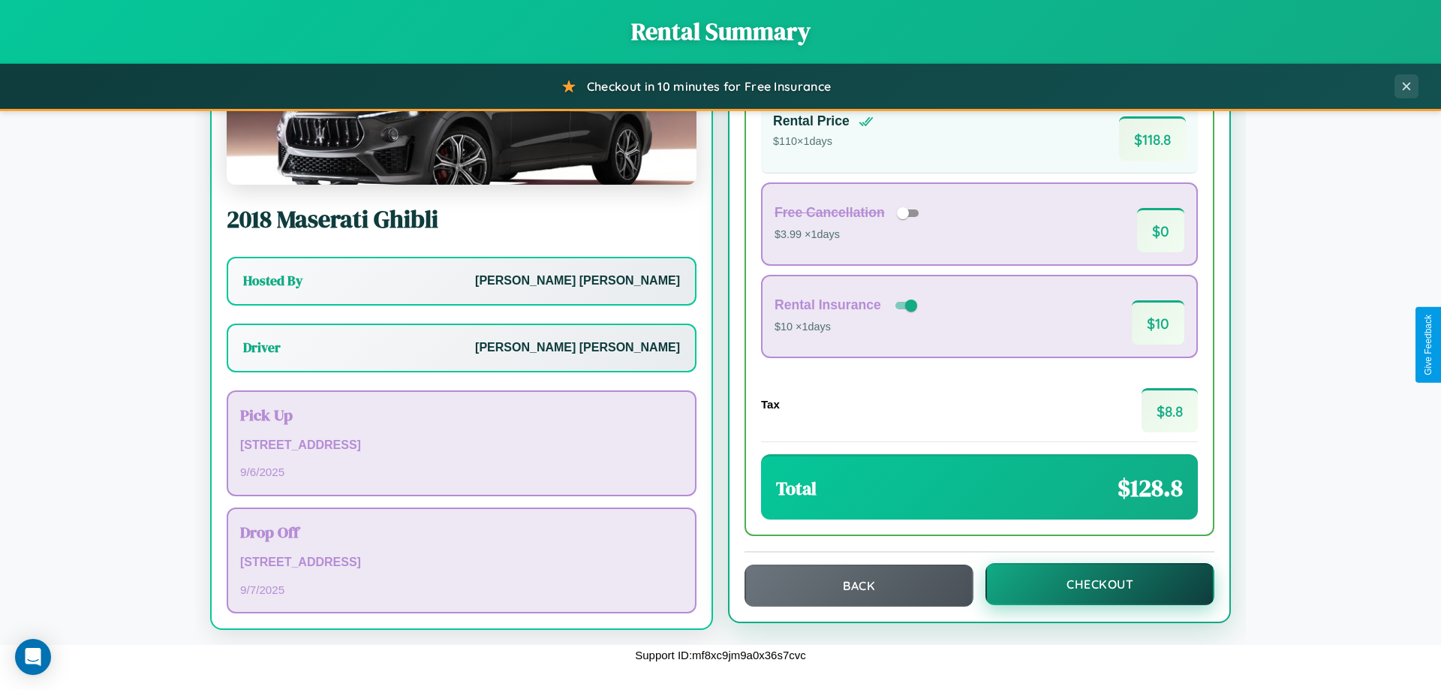
click at [1090, 584] on button "Checkout" at bounding box center [1099, 584] width 229 height 42
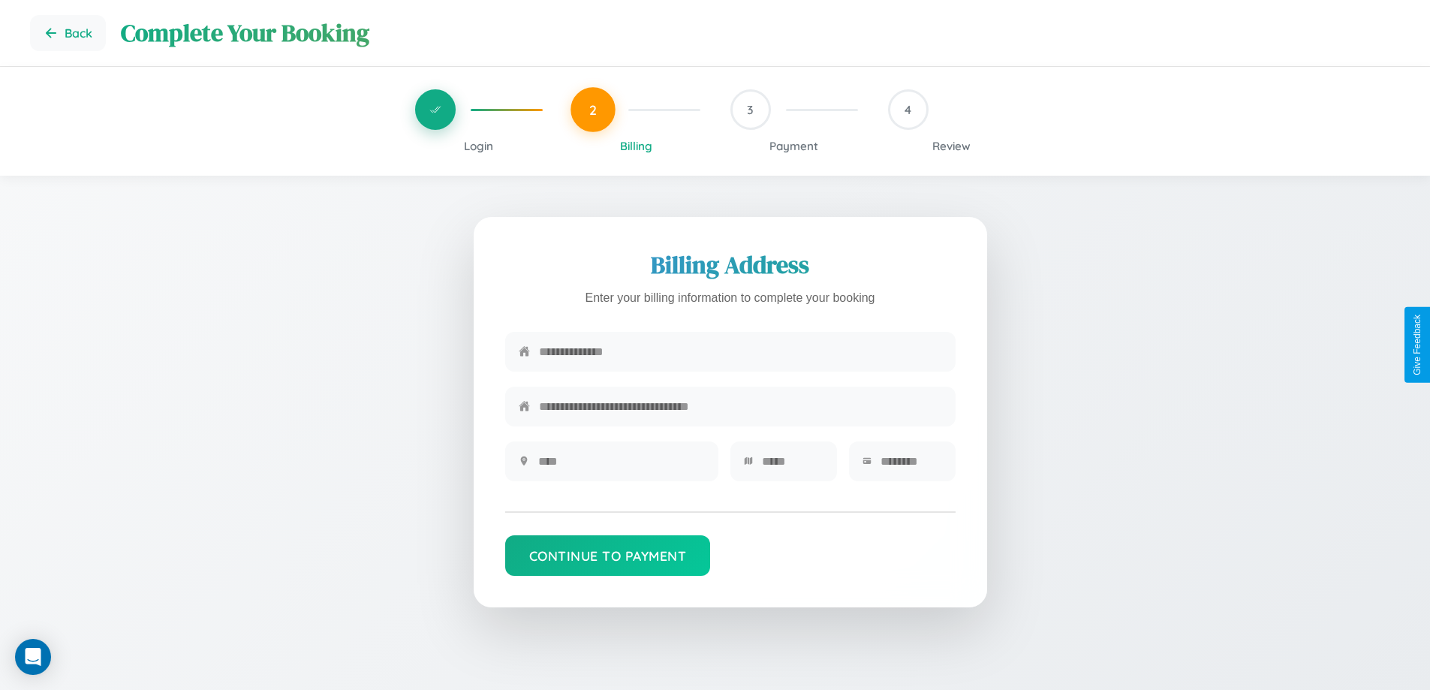
click at [740, 353] on input "text" at bounding box center [740, 351] width 403 height 37
type input "**********"
click at [621, 466] on input "text" at bounding box center [621, 461] width 167 height 37
type input "********"
click at [792, 466] on input "text" at bounding box center [793, 461] width 62 height 37
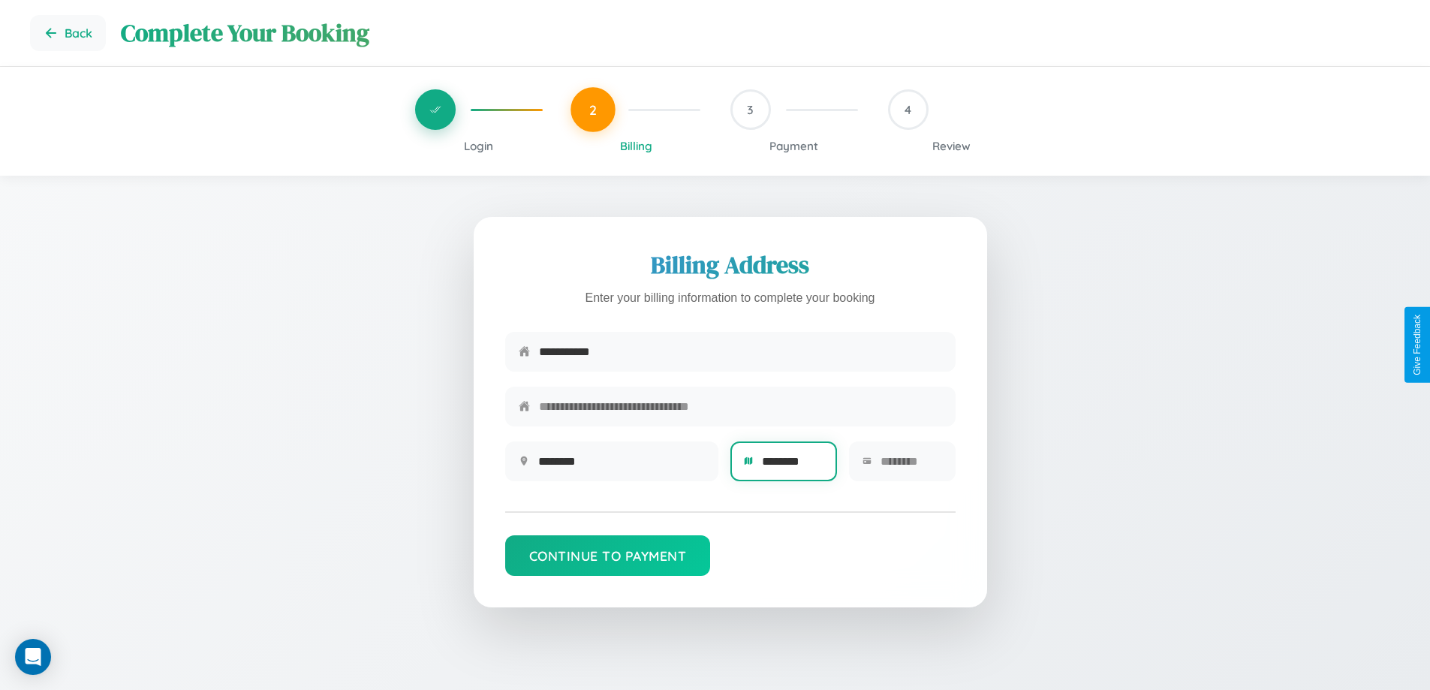
type input "********"
click at [910, 466] on input "text" at bounding box center [911, 461] width 62 height 37
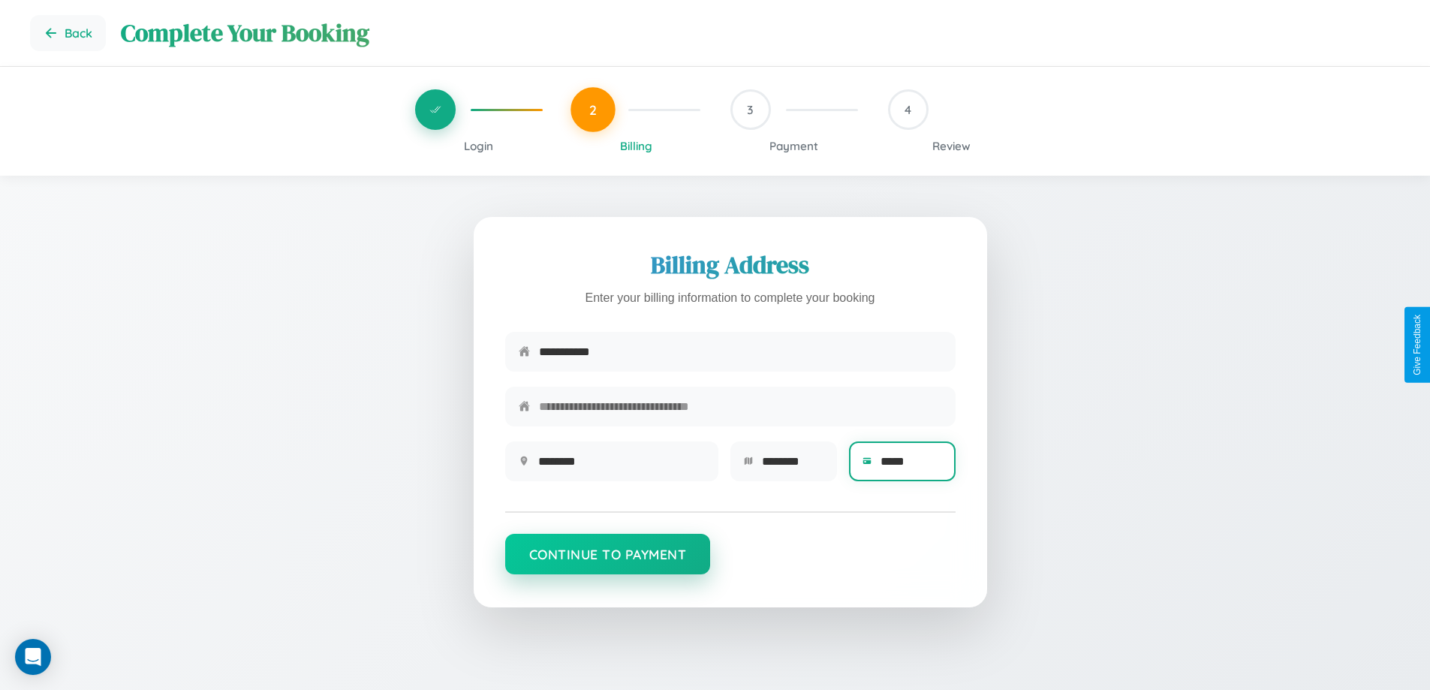
type input "*****"
click at [607, 561] on button "Continue to Payment" at bounding box center [608, 554] width 206 height 41
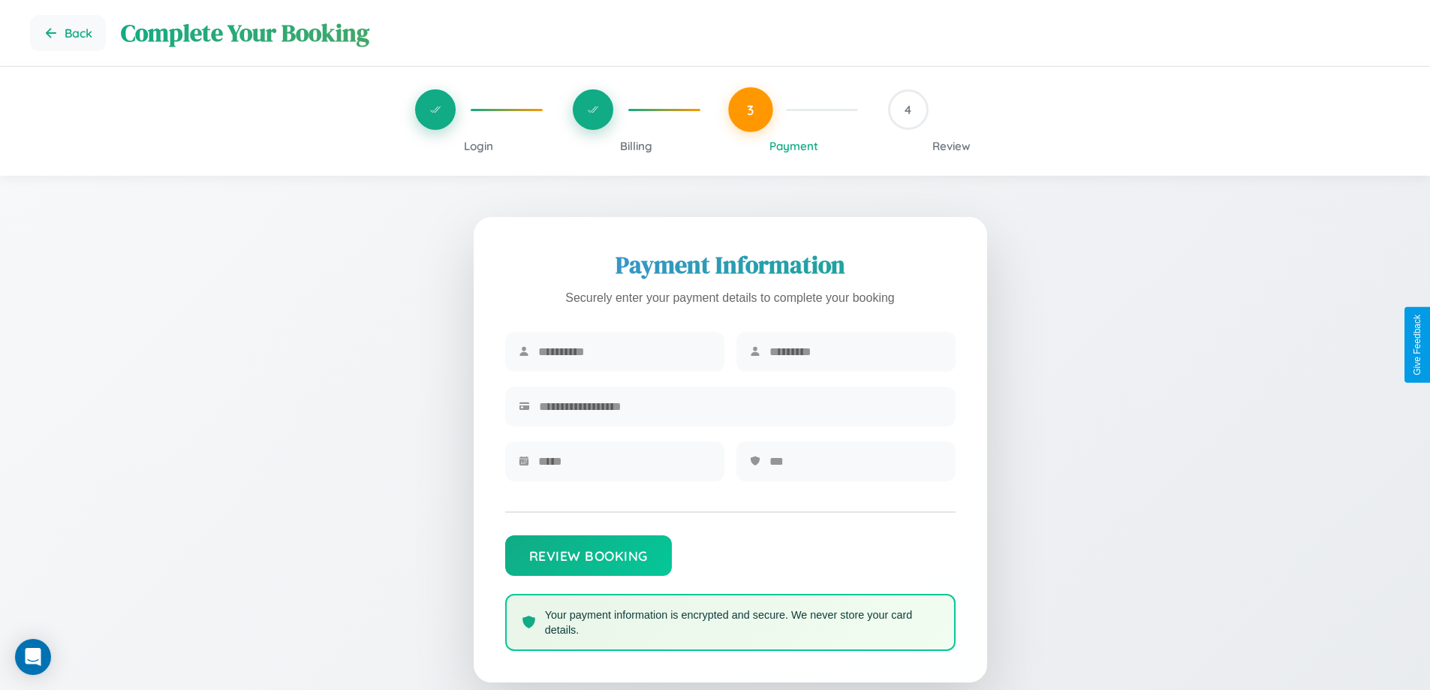
click at [624, 352] on input "text" at bounding box center [624, 351] width 173 height 37
type input "*********"
click at [855, 352] on input "text" at bounding box center [855, 351] width 173 height 37
type input "******"
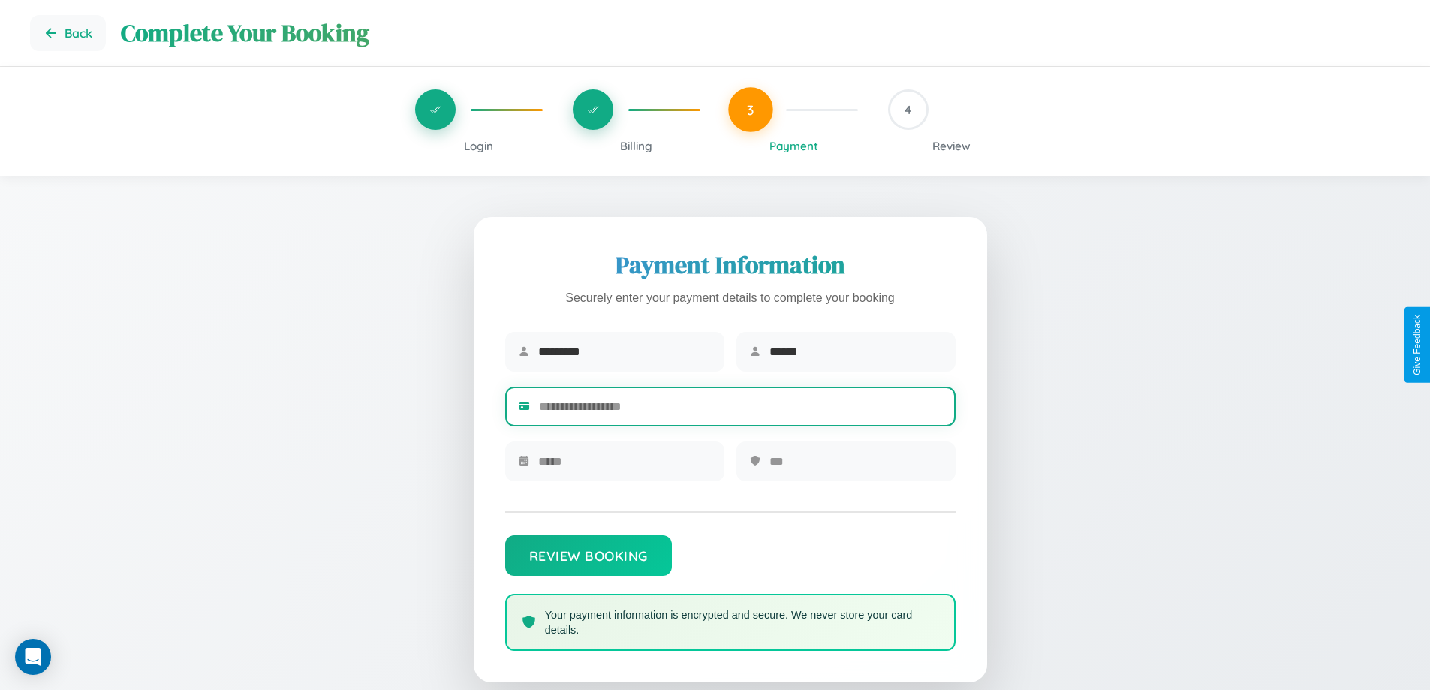
click at [740, 409] on input "text" at bounding box center [740, 406] width 403 height 37
type input "**********"
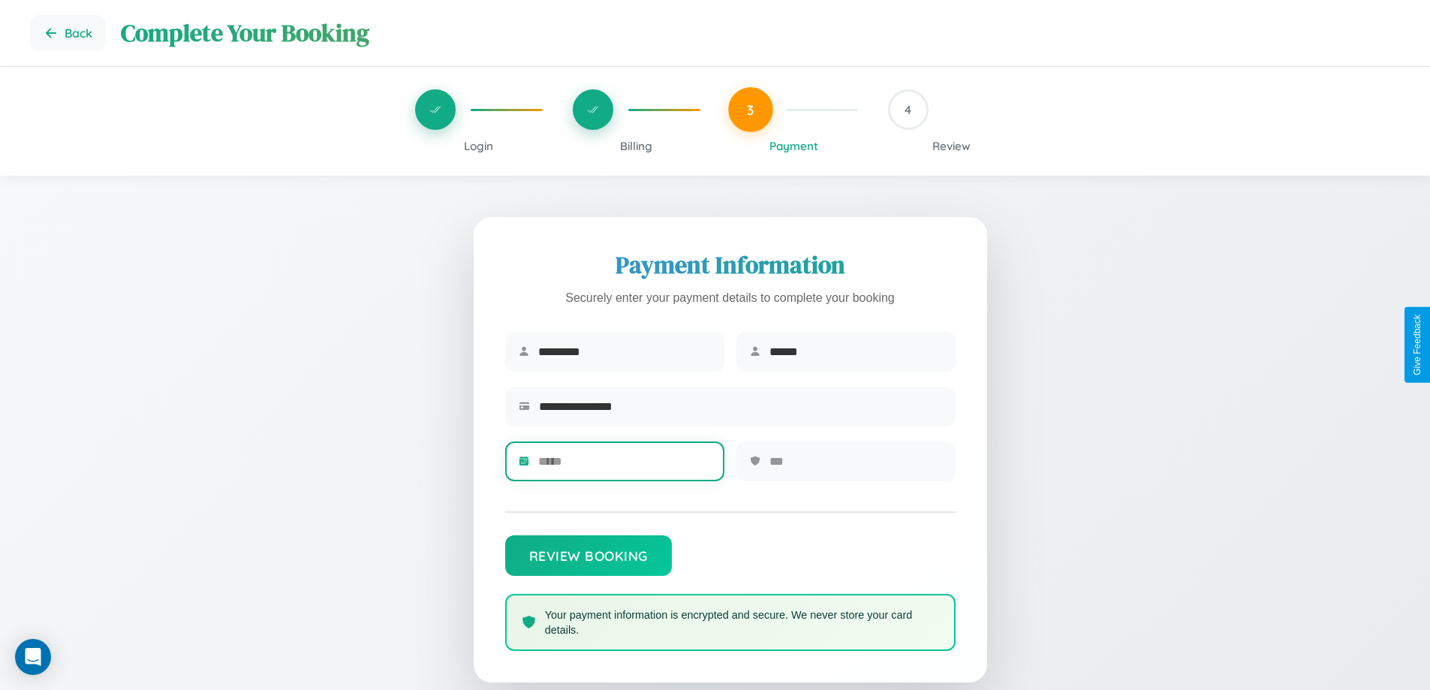
click at [624, 466] on input "text" at bounding box center [624, 461] width 173 height 37
type input "*****"
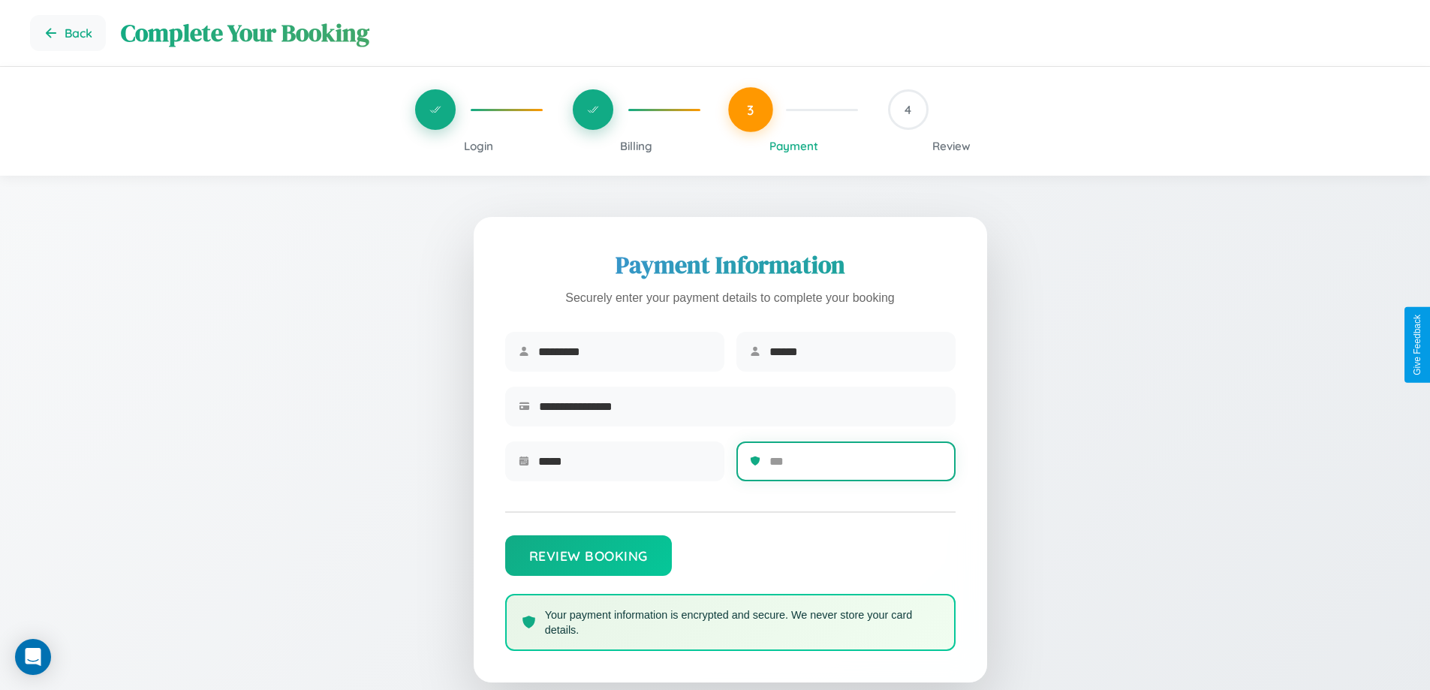
click at [855, 466] on input "text" at bounding box center [855, 461] width 173 height 37
type input "***"
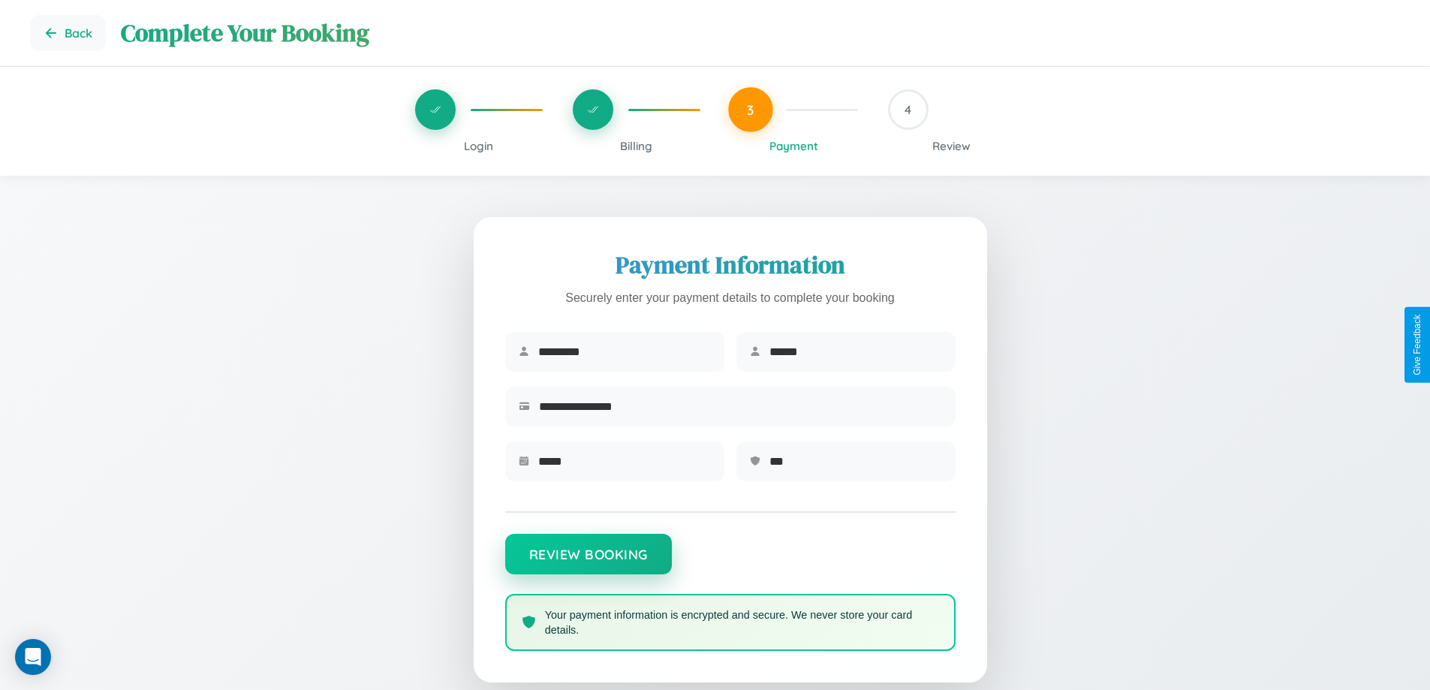
click at [588, 561] on button "Review Booking" at bounding box center [588, 554] width 167 height 41
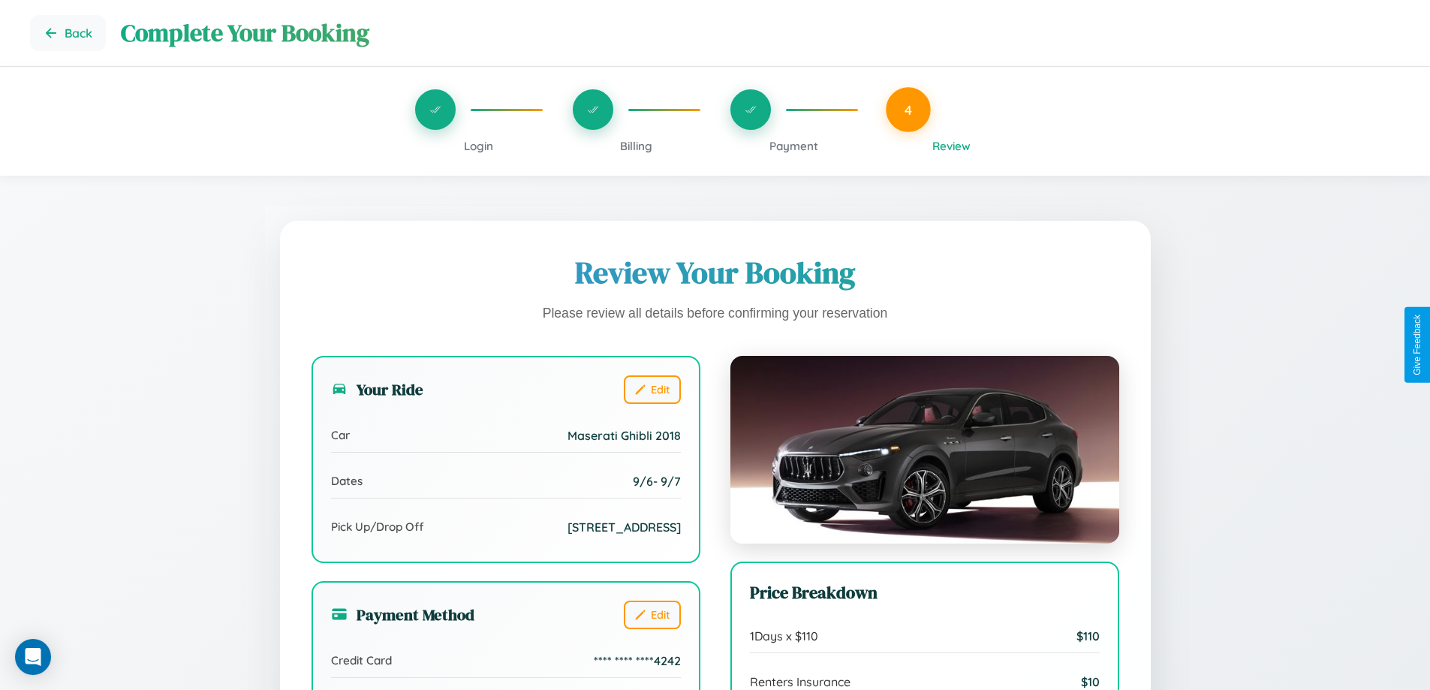
scroll to position [414, 0]
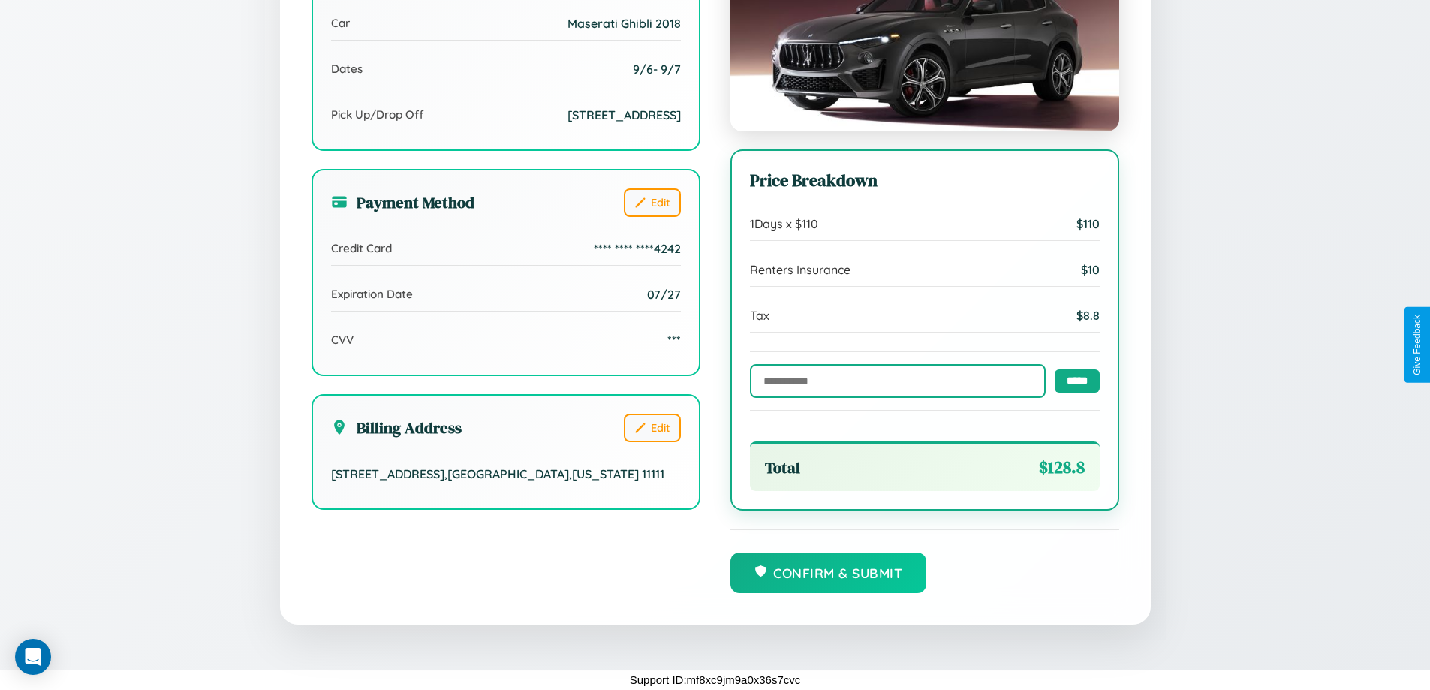
click at [893, 380] on input "text" at bounding box center [898, 381] width 296 height 34
type input "******"
click at [1072, 379] on input "*****" at bounding box center [1076, 379] width 45 height 23
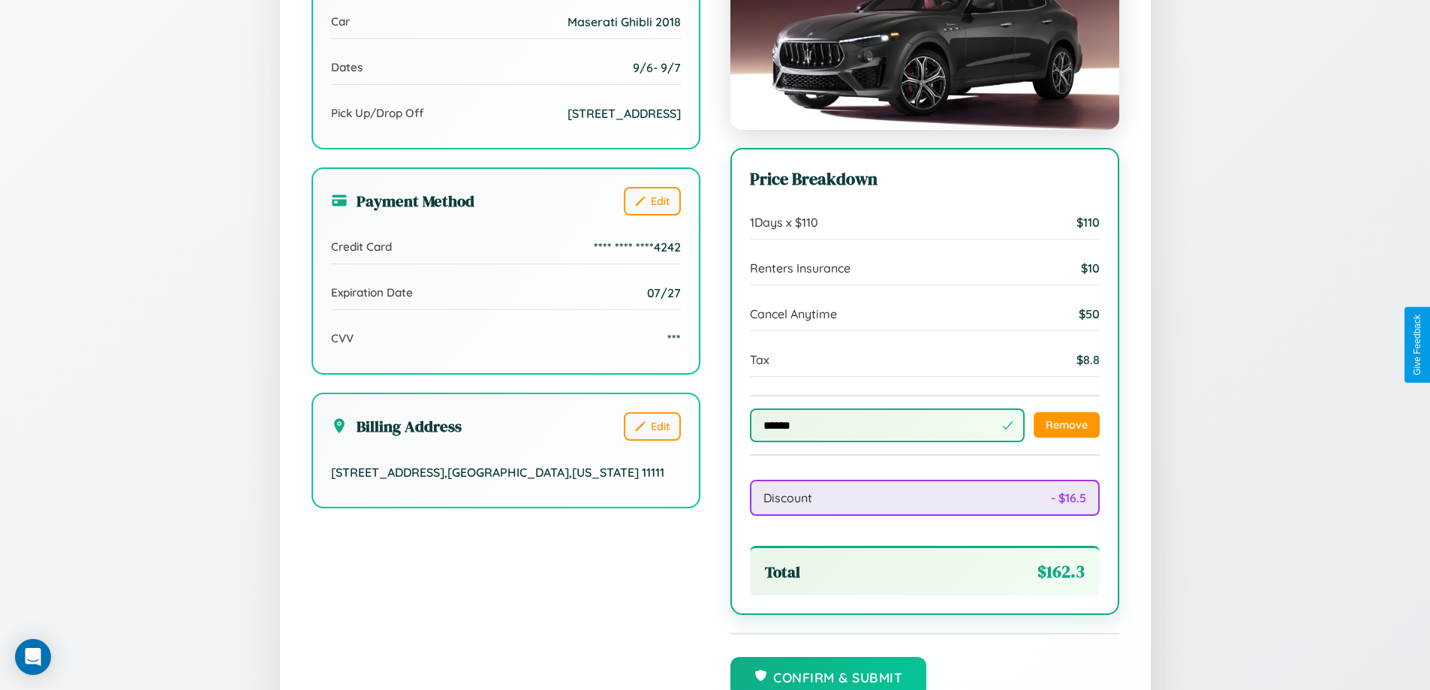
scroll to position [0, 0]
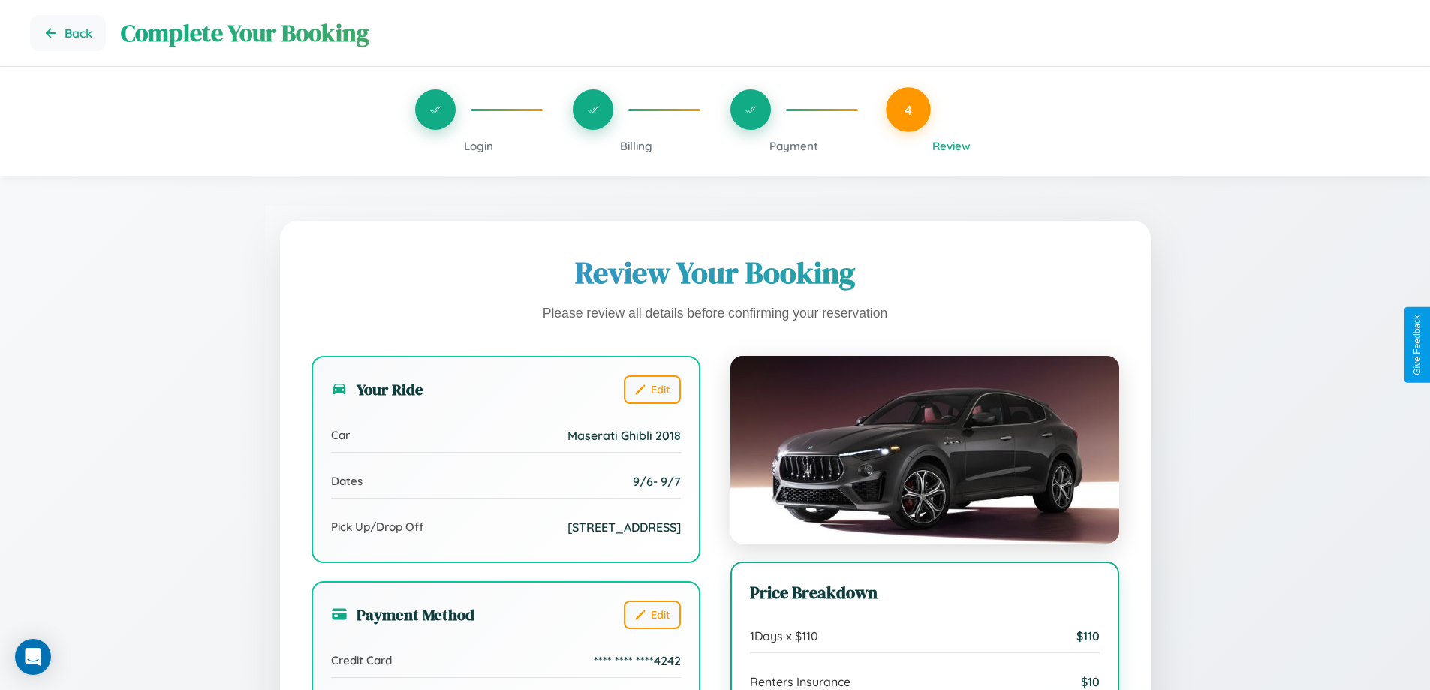
click at [793, 146] on span "Payment" at bounding box center [793, 146] width 49 height 14
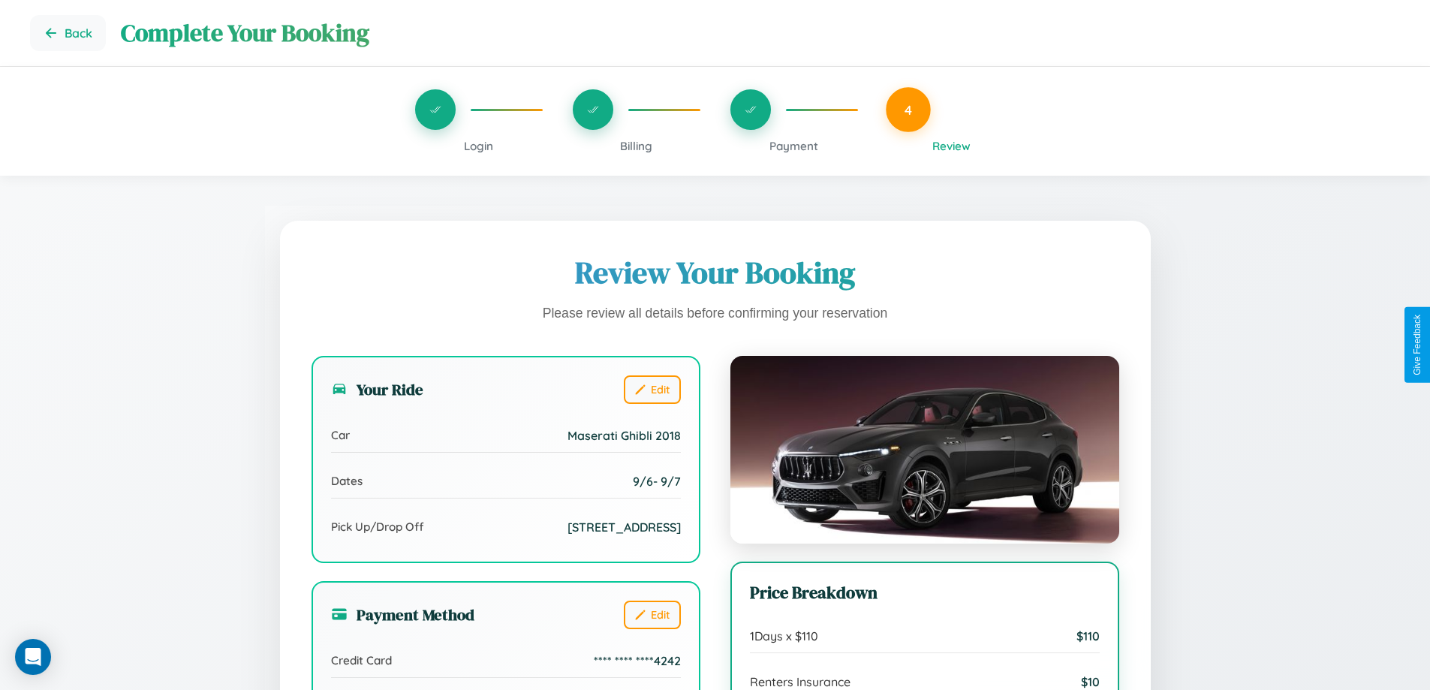
click at [793, 146] on span "Payment" at bounding box center [793, 146] width 49 height 14
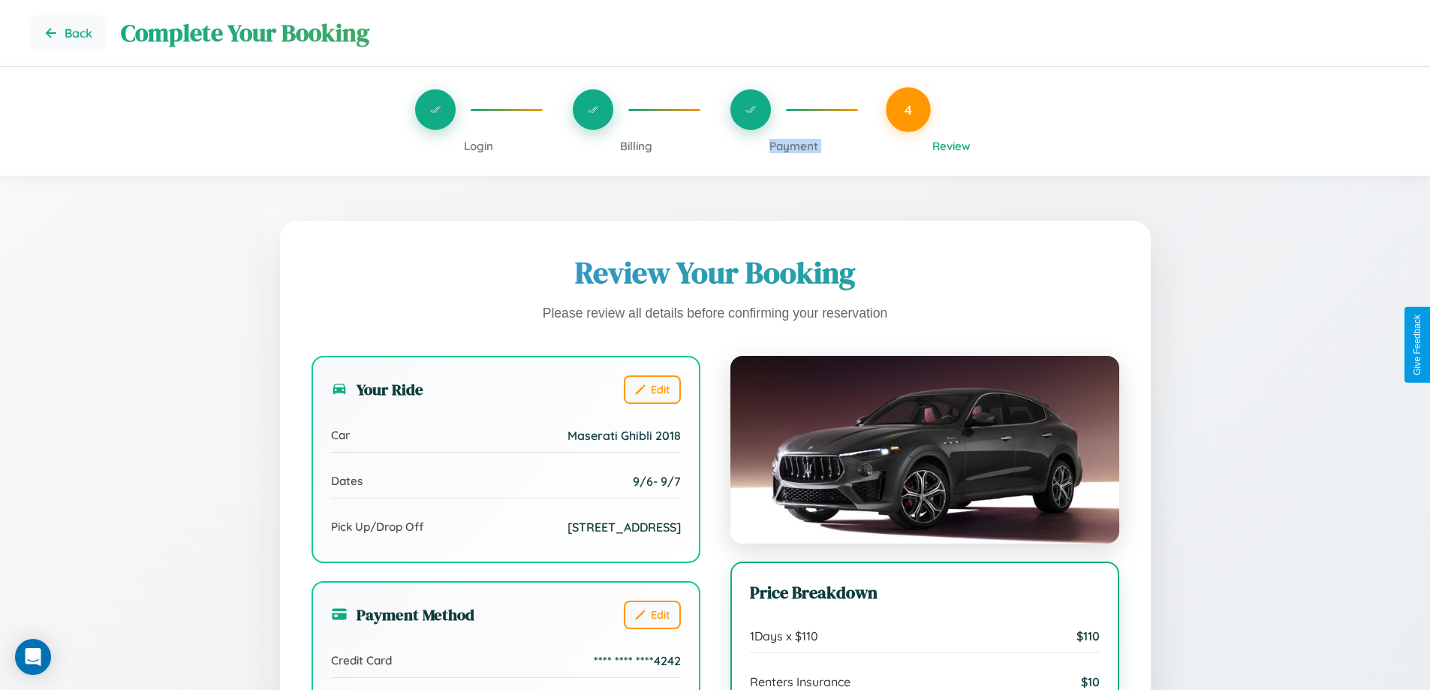
click at [793, 146] on span "Payment" at bounding box center [793, 146] width 49 height 14
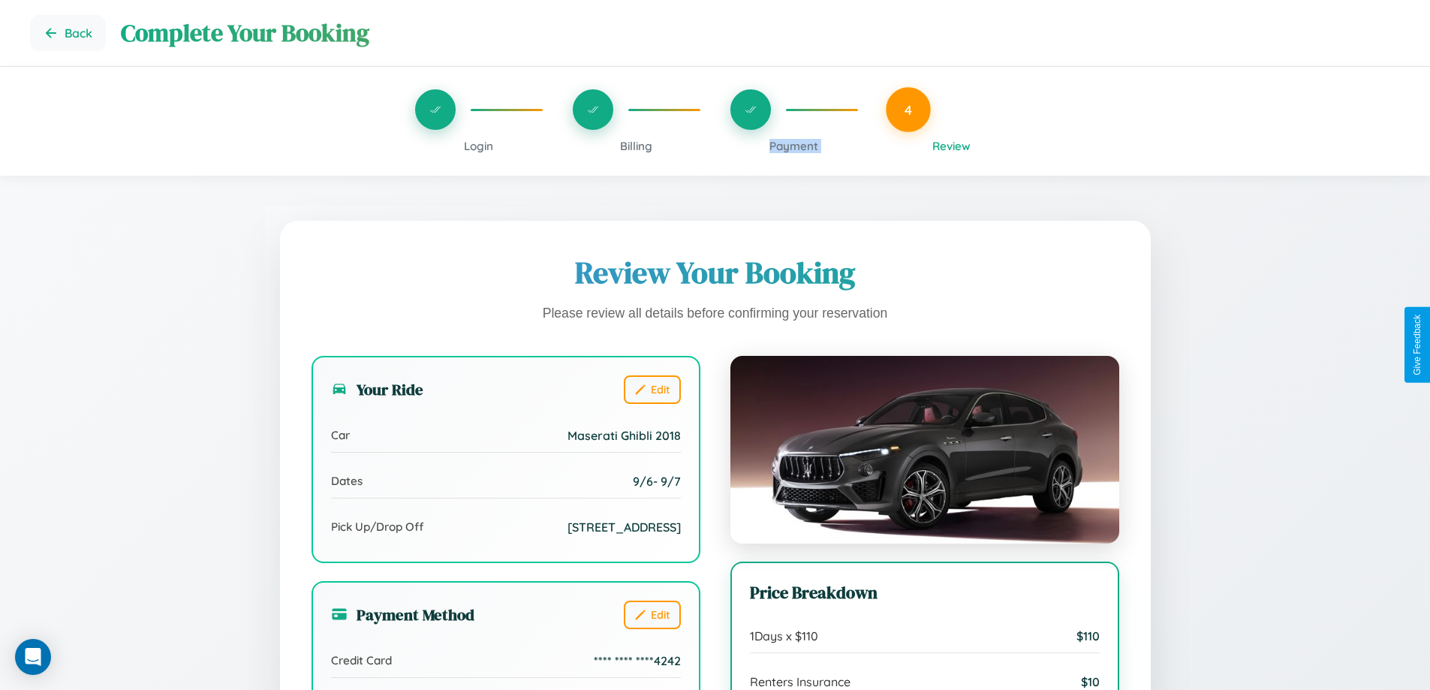
click at [793, 146] on span "Payment" at bounding box center [793, 146] width 49 height 14
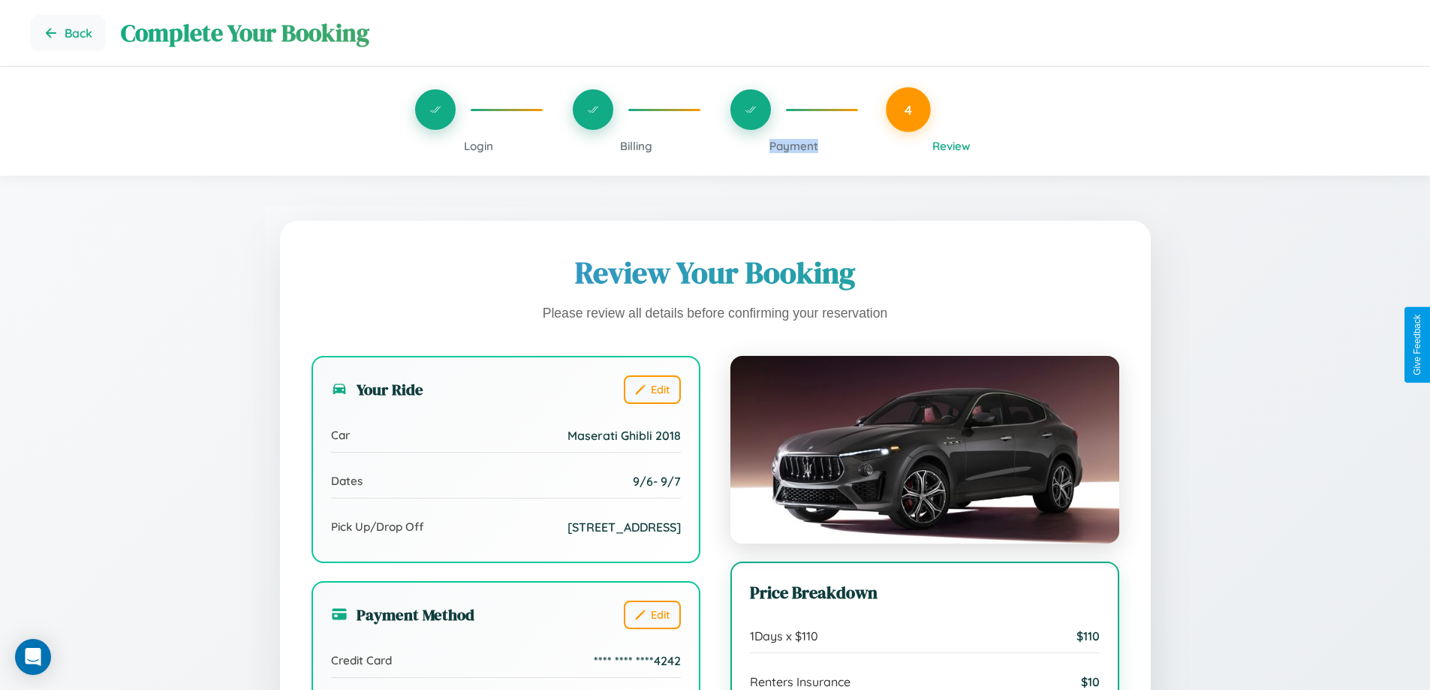
click at [793, 146] on span "Payment" at bounding box center [793, 146] width 49 height 14
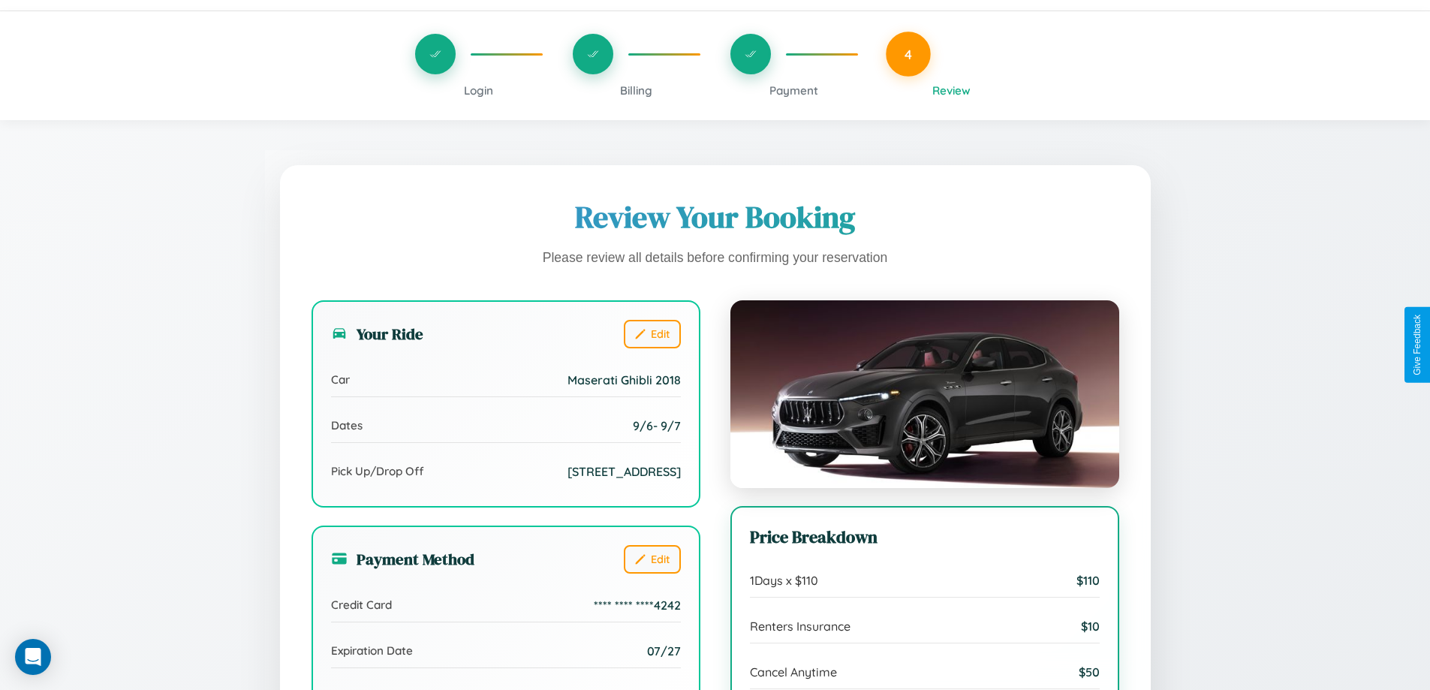
scroll to position [519, 0]
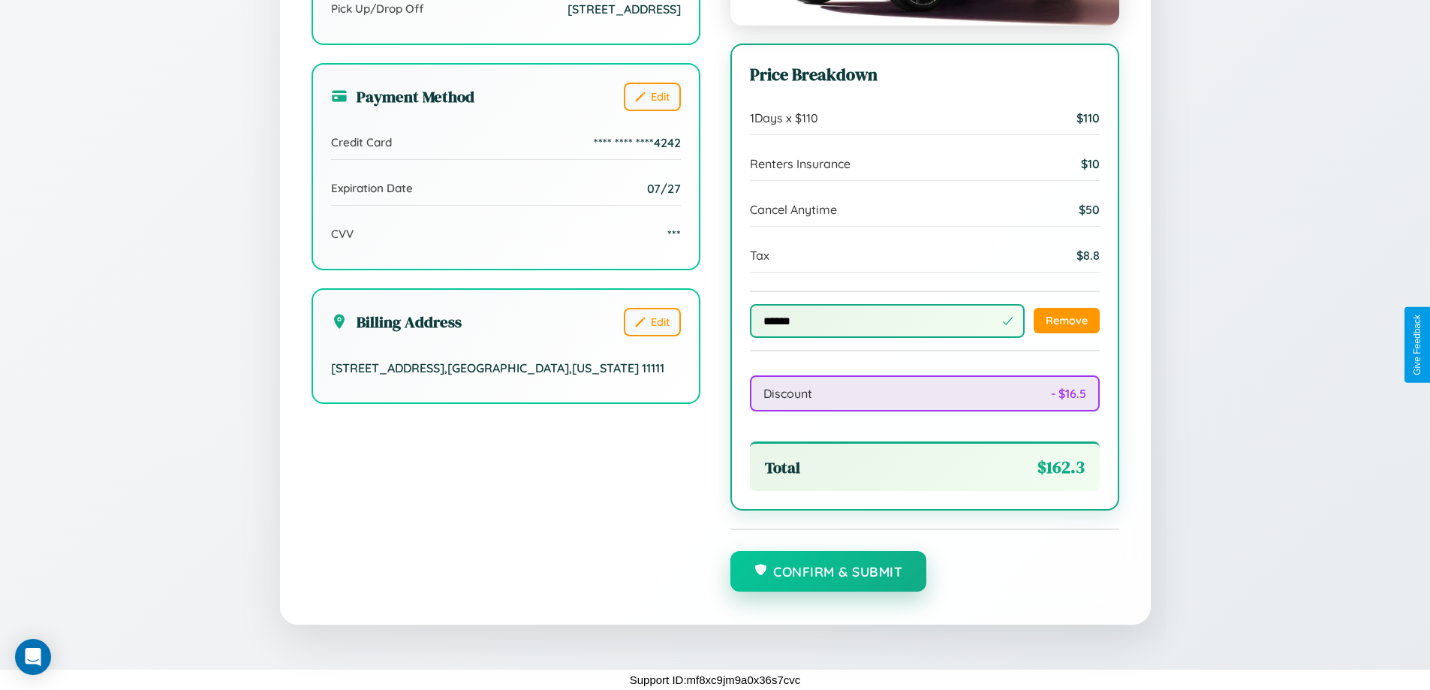
click at [828, 572] on button "Confirm & Submit" at bounding box center [828, 571] width 197 height 41
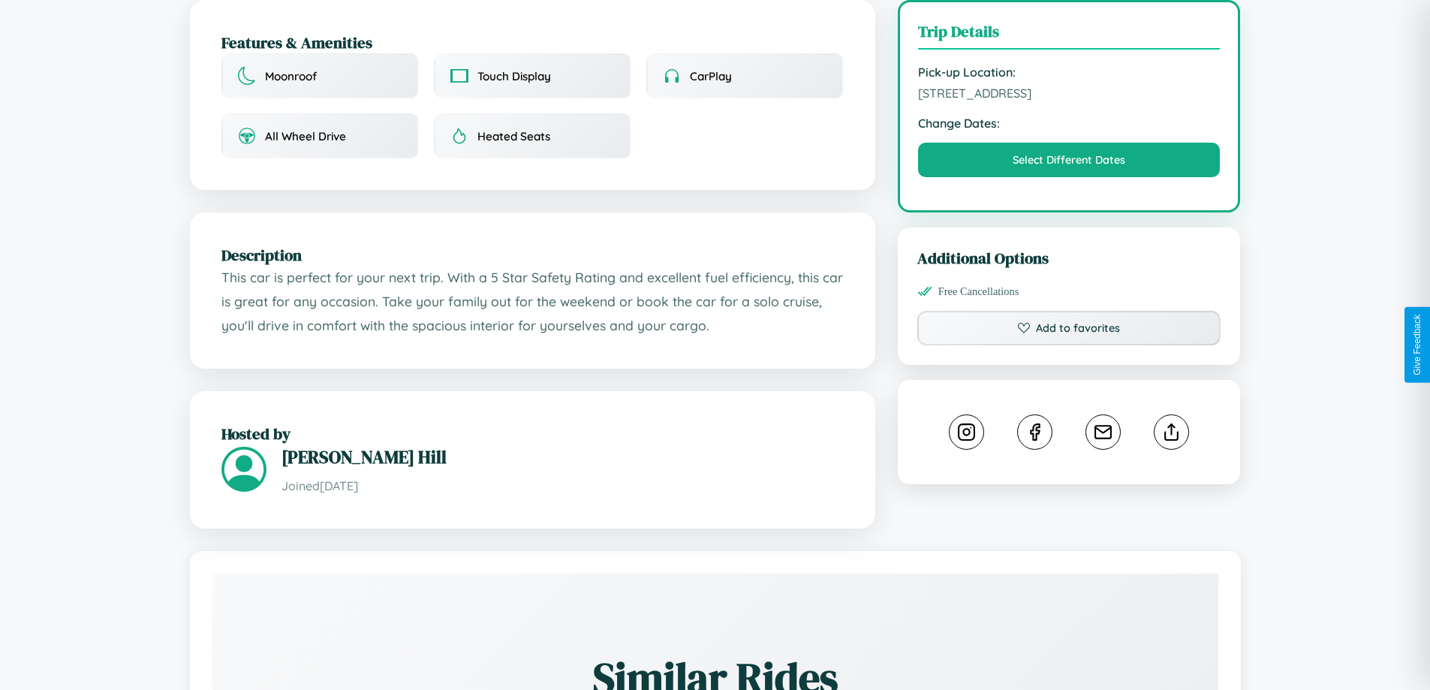
scroll to position [417, 0]
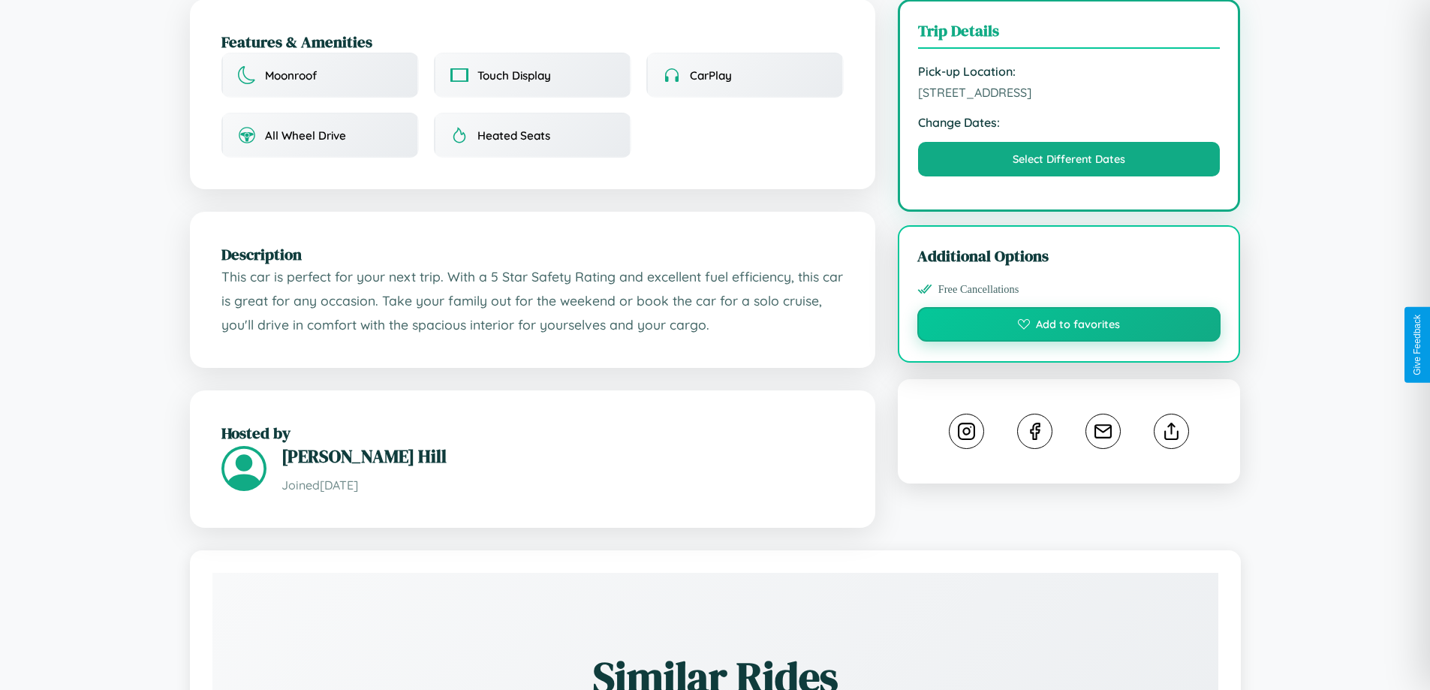
click at [1069, 341] on button "Add to favorites" at bounding box center [1069, 324] width 304 height 35
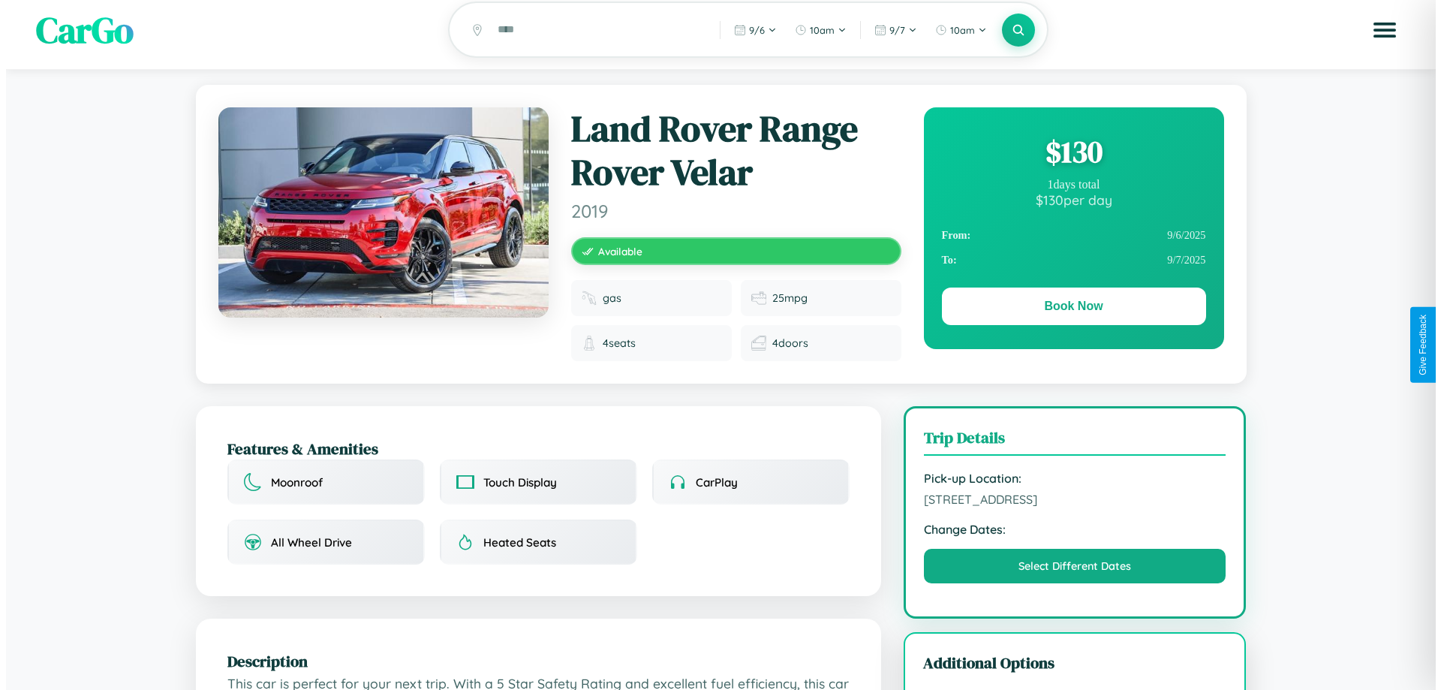
scroll to position [0, 0]
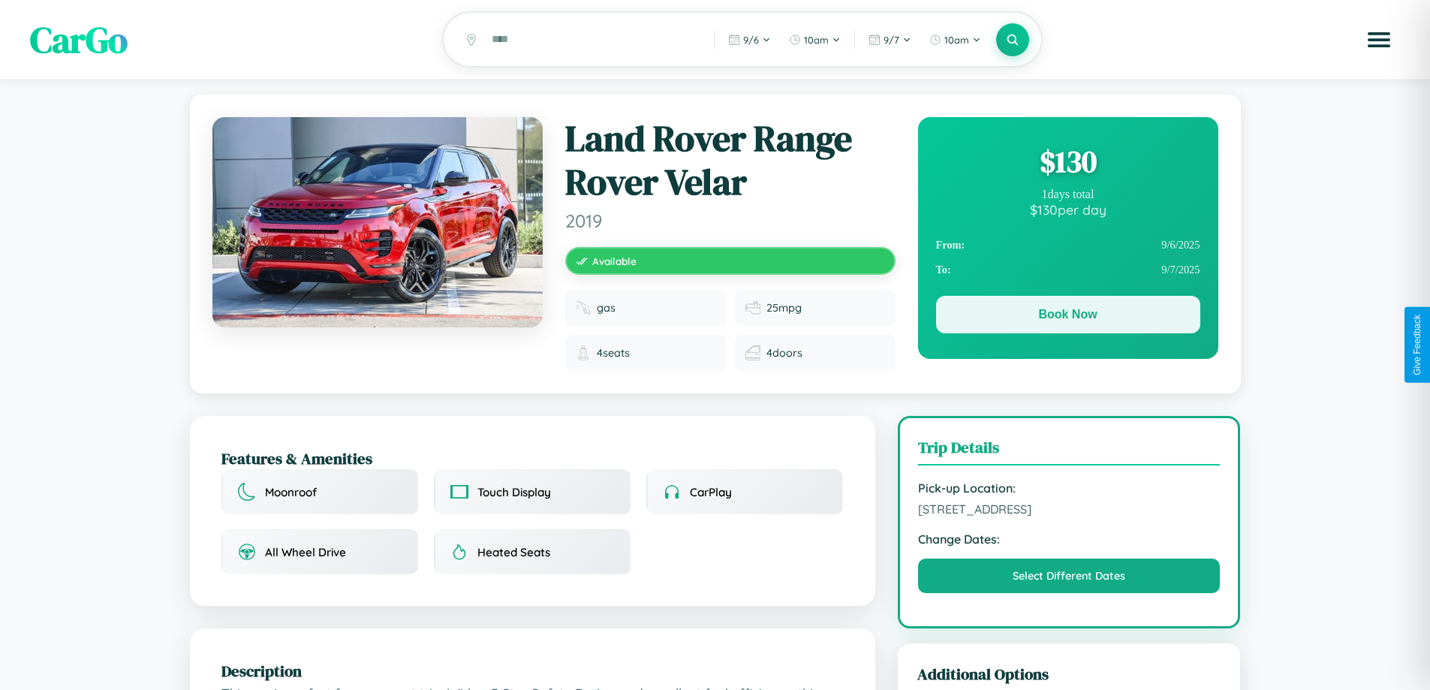
click at [1067, 317] on button "Book Now" at bounding box center [1068, 315] width 264 height 38
